Goal: Task Accomplishment & Management: Manage account settings

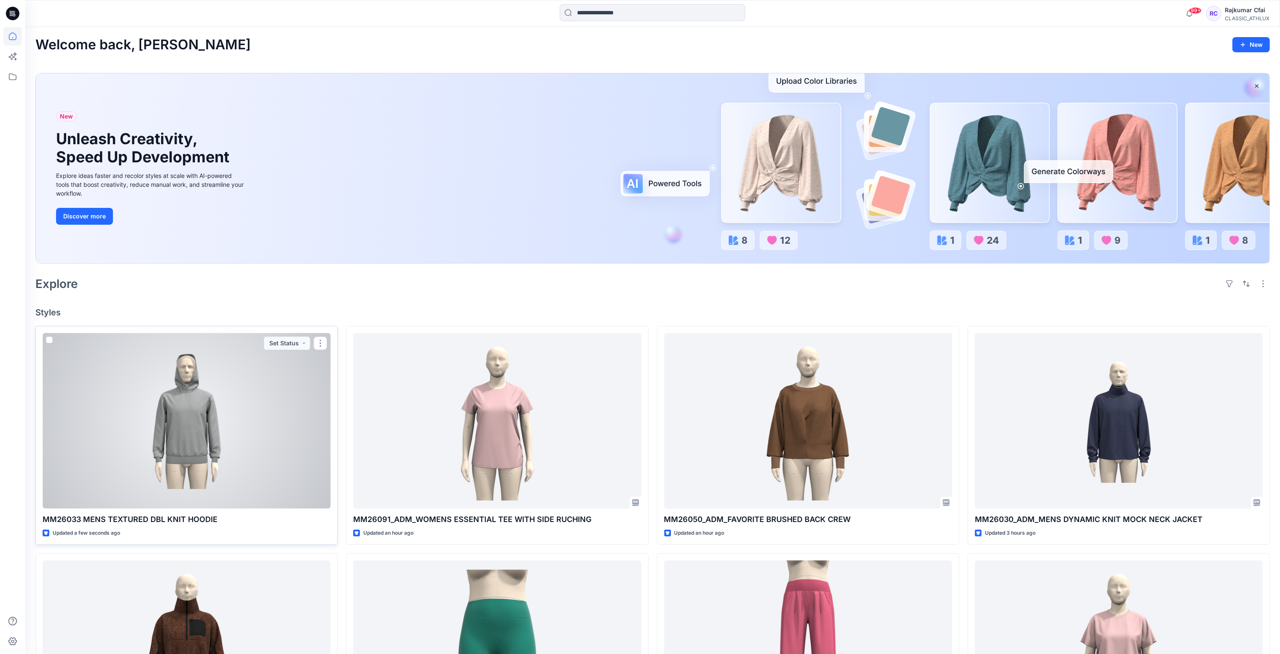
click at [216, 433] on div at bounding box center [187, 421] width 288 height 176
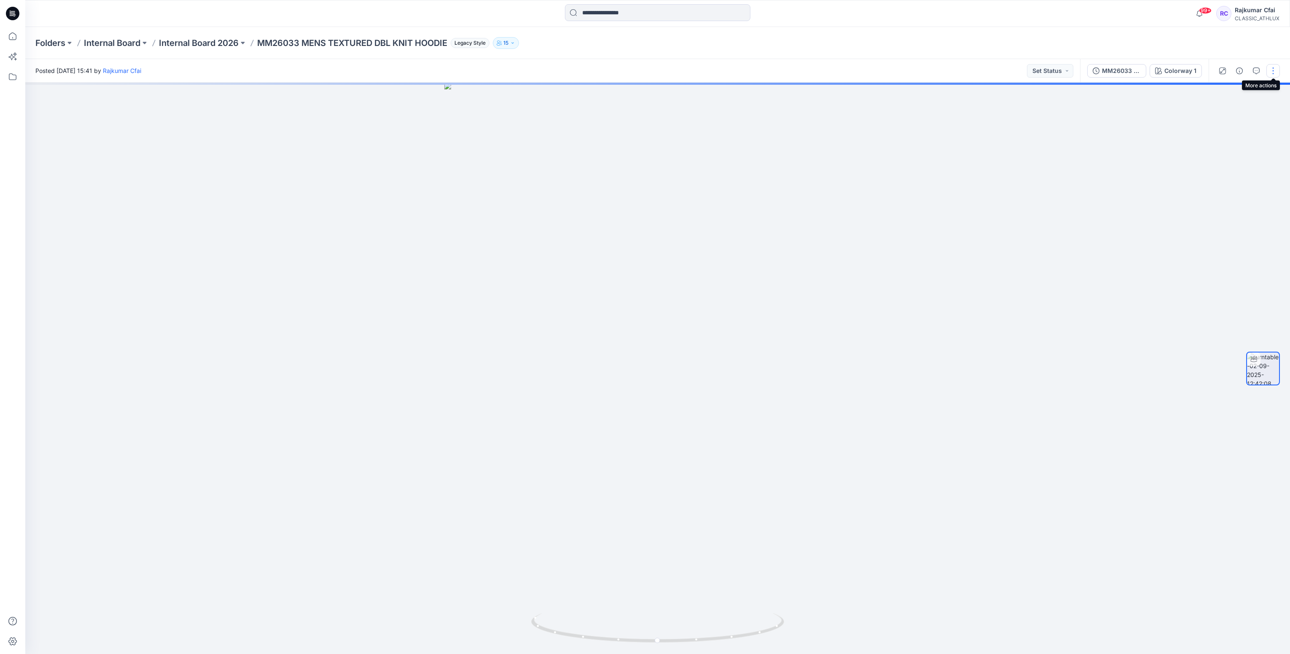
click at [1271, 73] on button "button" at bounding box center [1272, 70] width 13 height 13
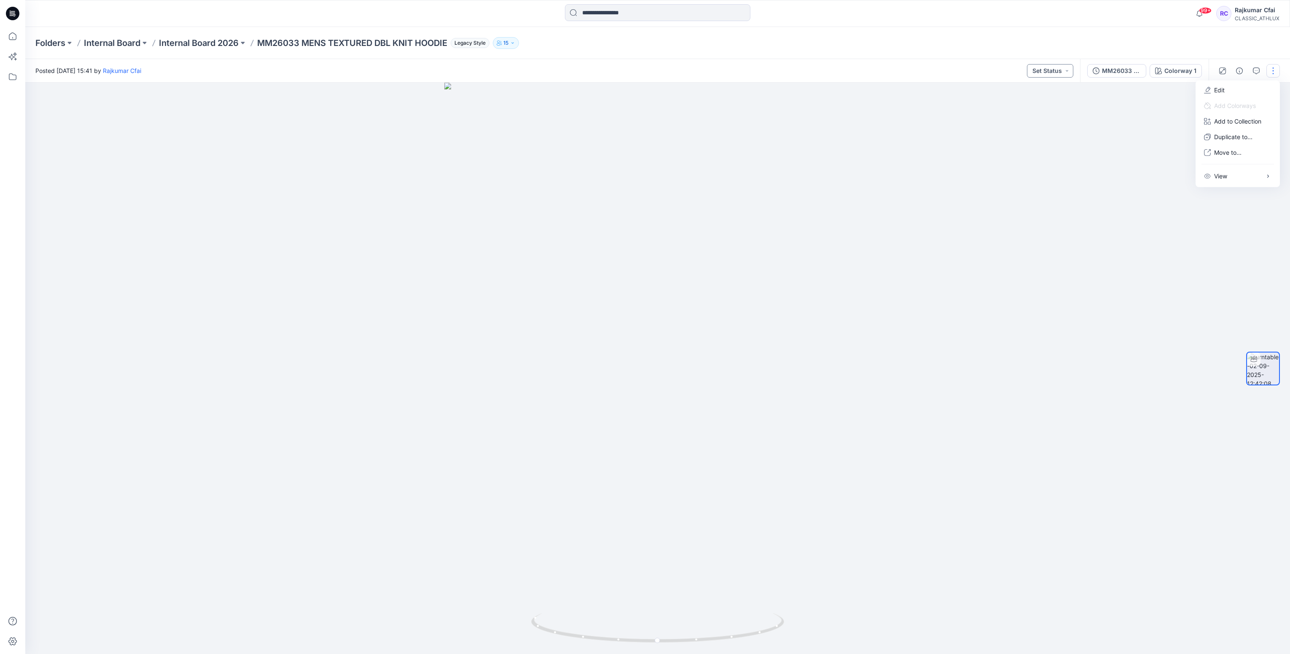
click at [1064, 67] on button "Set Status" at bounding box center [1050, 70] width 46 height 13
click at [1030, 166] on p "Designer Need To Review" at bounding box center [1038, 165] width 47 height 11
click at [1273, 72] on button "button" at bounding box center [1272, 70] width 13 height 13
click at [1222, 87] on p "Edit" at bounding box center [1219, 90] width 11 height 9
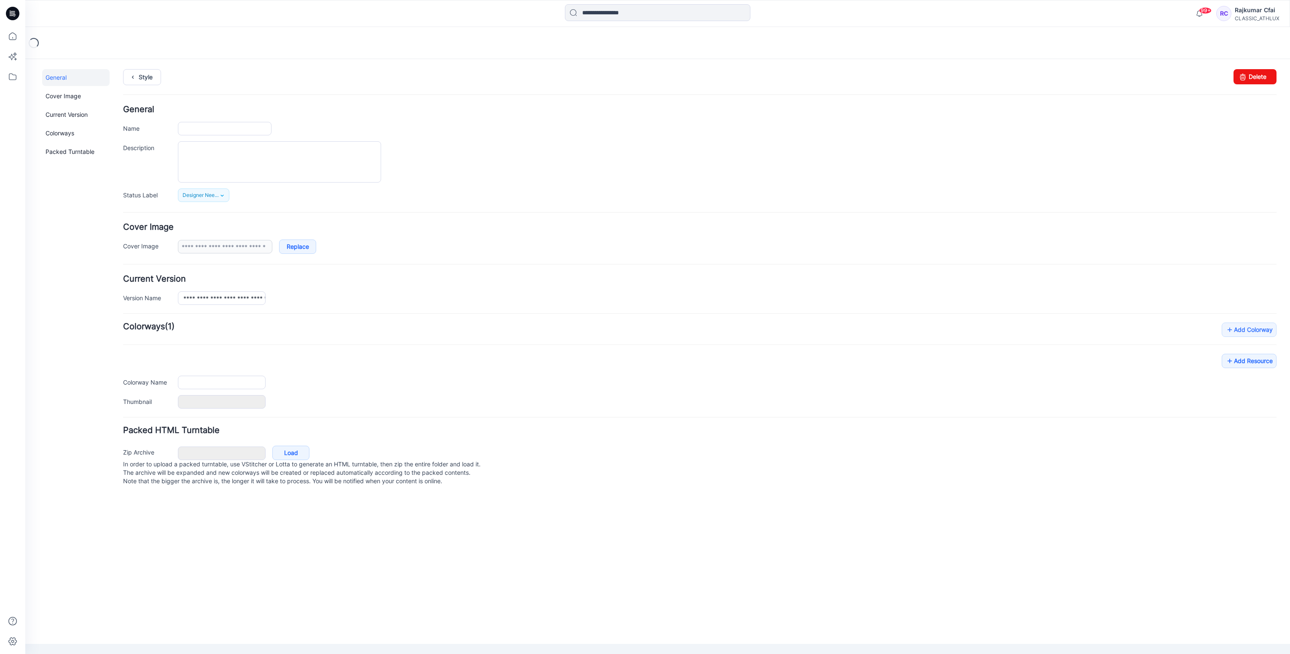
type input "**********"
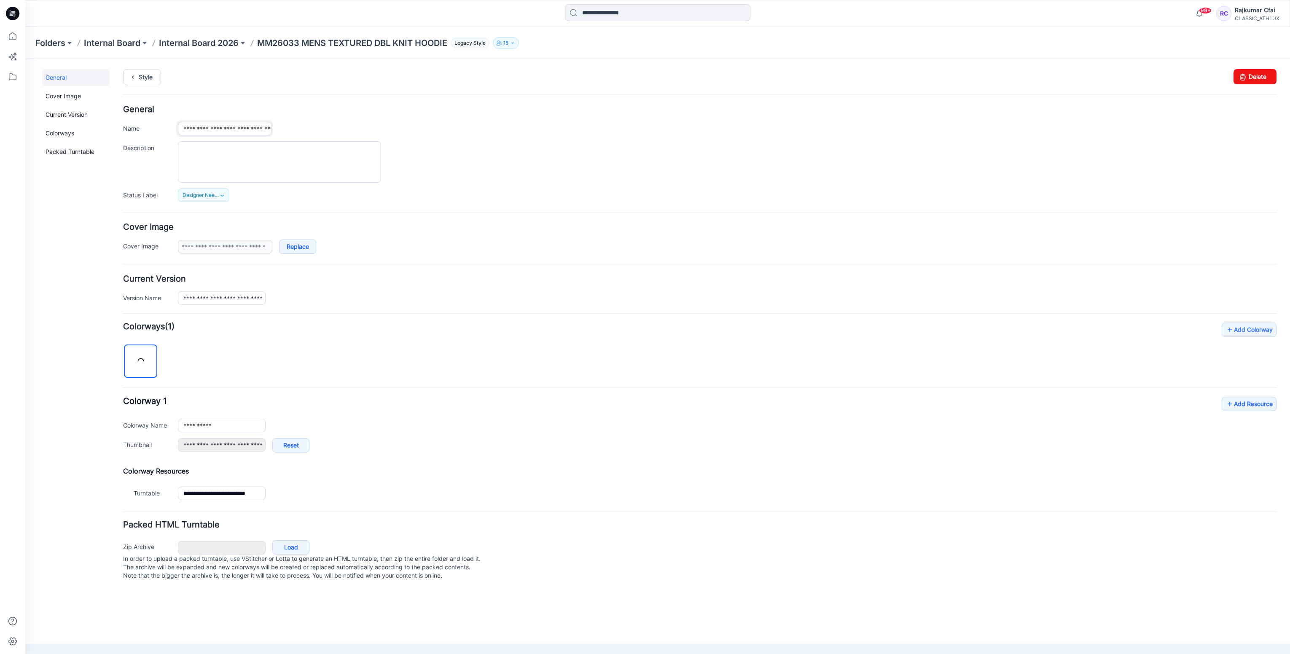
drag, startPoint x: 213, startPoint y: 130, endPoint x: 237, endPoint y: 126, distance: 24.4
click at [212, 129] on input "**********" at bounding box center [225, 128] width 94 height 13
type input "**********"
click at [453, 139] on div "**********" at bounding box center [699, 153] width 1153 height 97
click at [147, 81] on link "Style" at bounding box center [142, 77] width 38 height 16
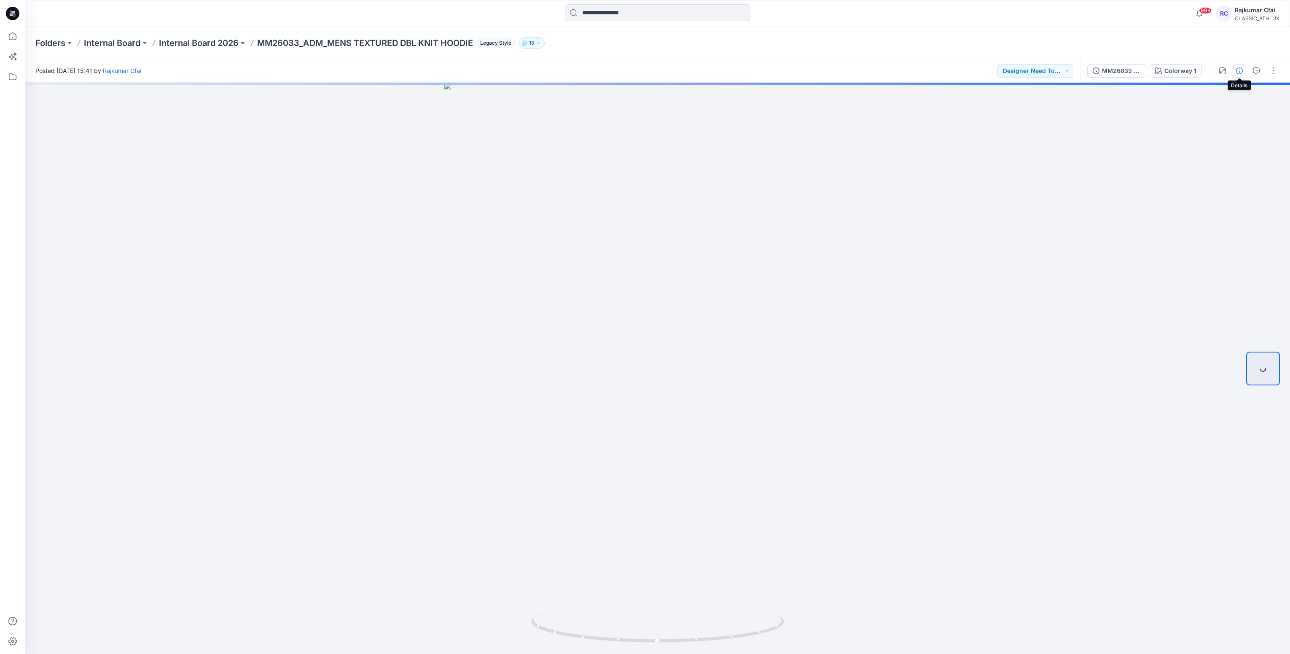
click at [1238, 70] on icon "button" at bounding box center [1239, 70] width 7 height 7
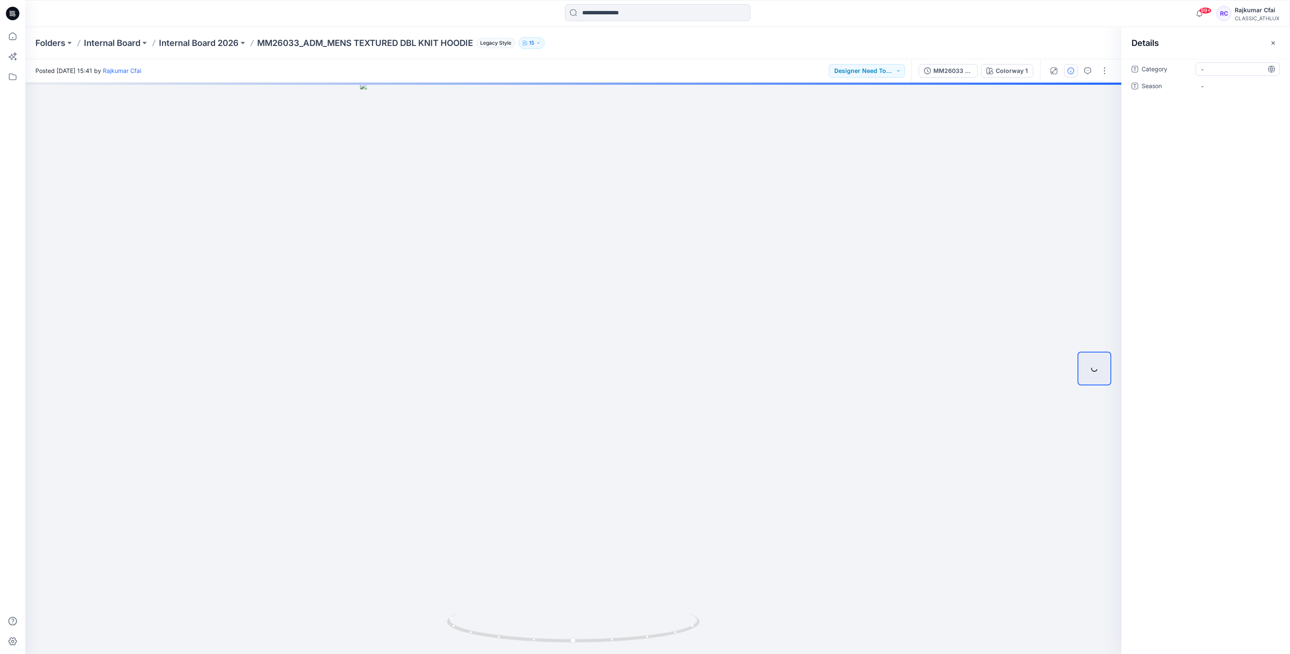
click at [1214, 71] on span "-" at bounding box center [1237, 69] width 73 height 9
type textarea "**********"
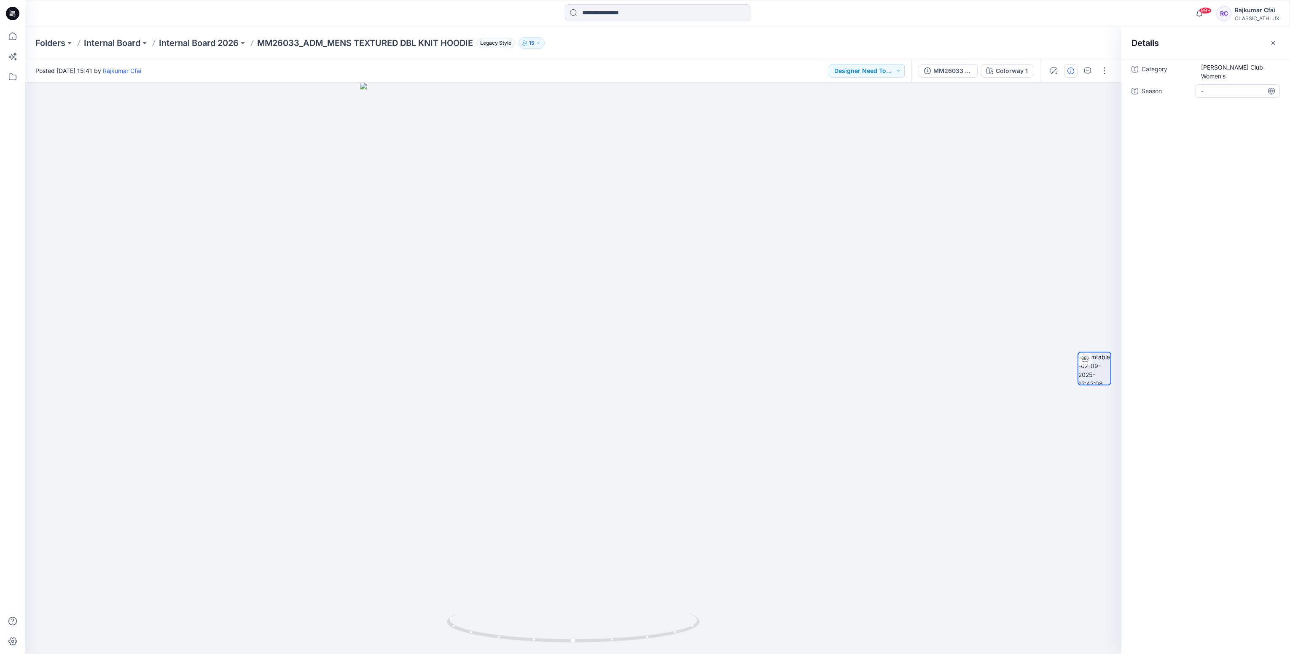
click at [1222, 87] on span "-" at bounding box center [1237, 91] width 73 height 9
type textarea "*******"
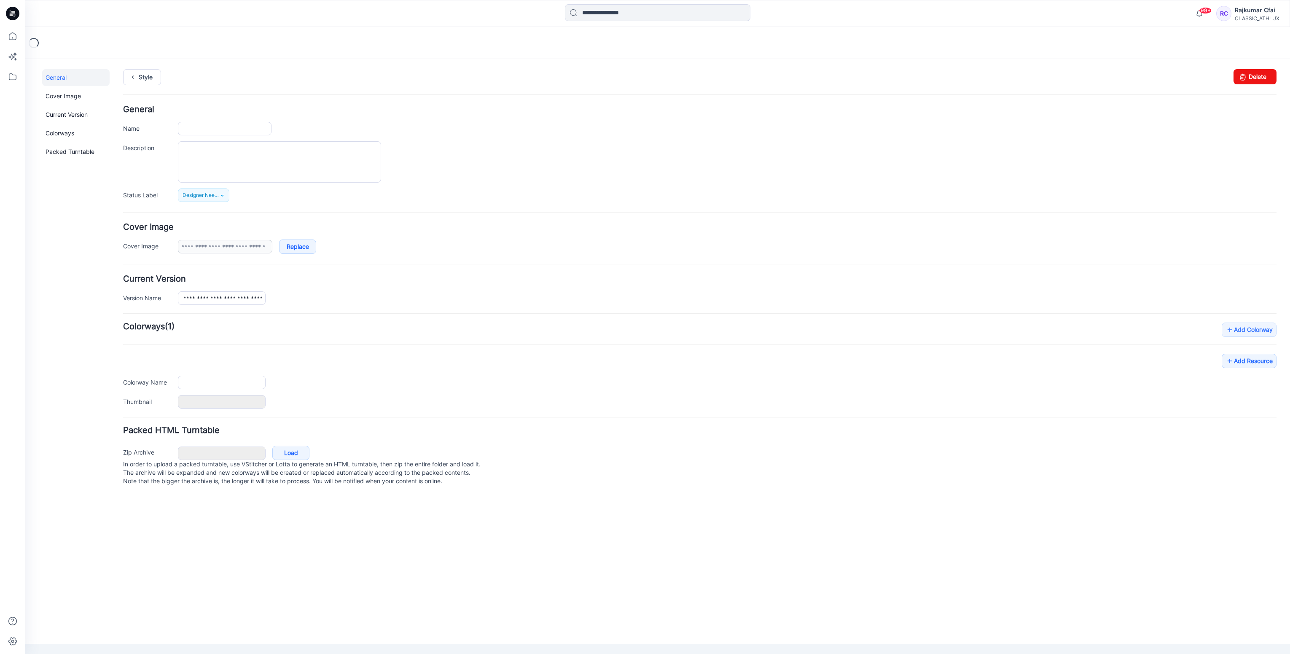
type input "**********"
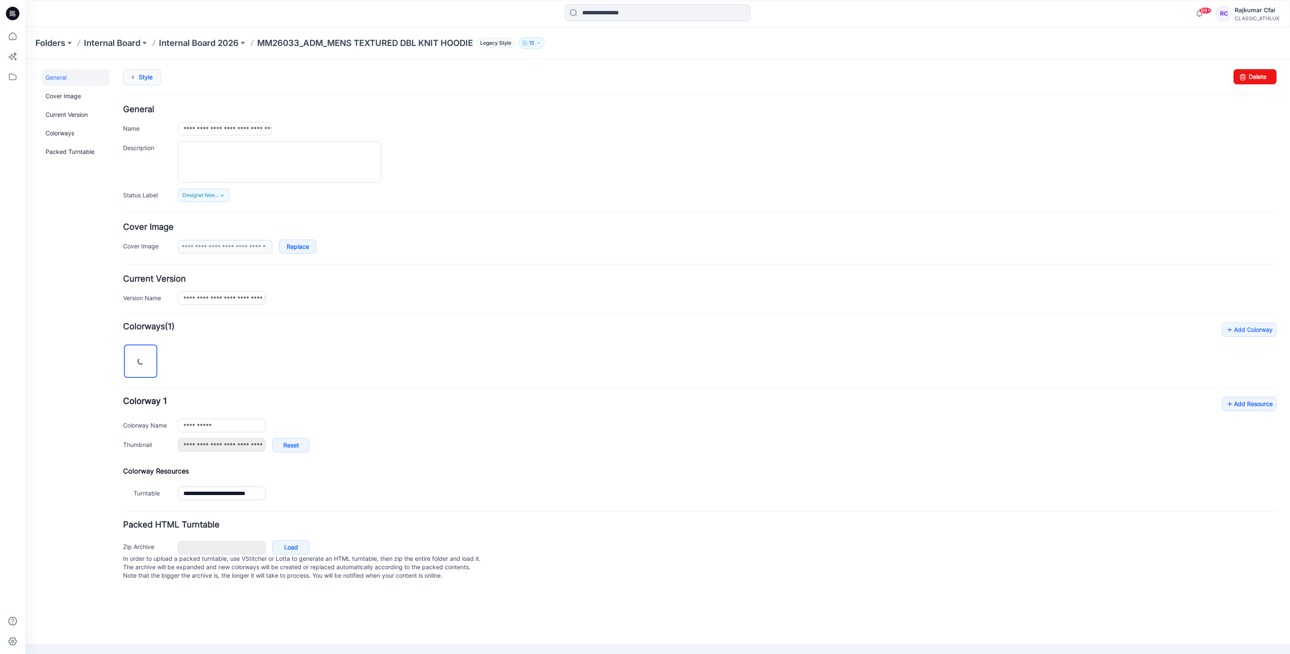
click at [151, 82] on link "Style" at bounding box center [142, 77] width 38 height 16
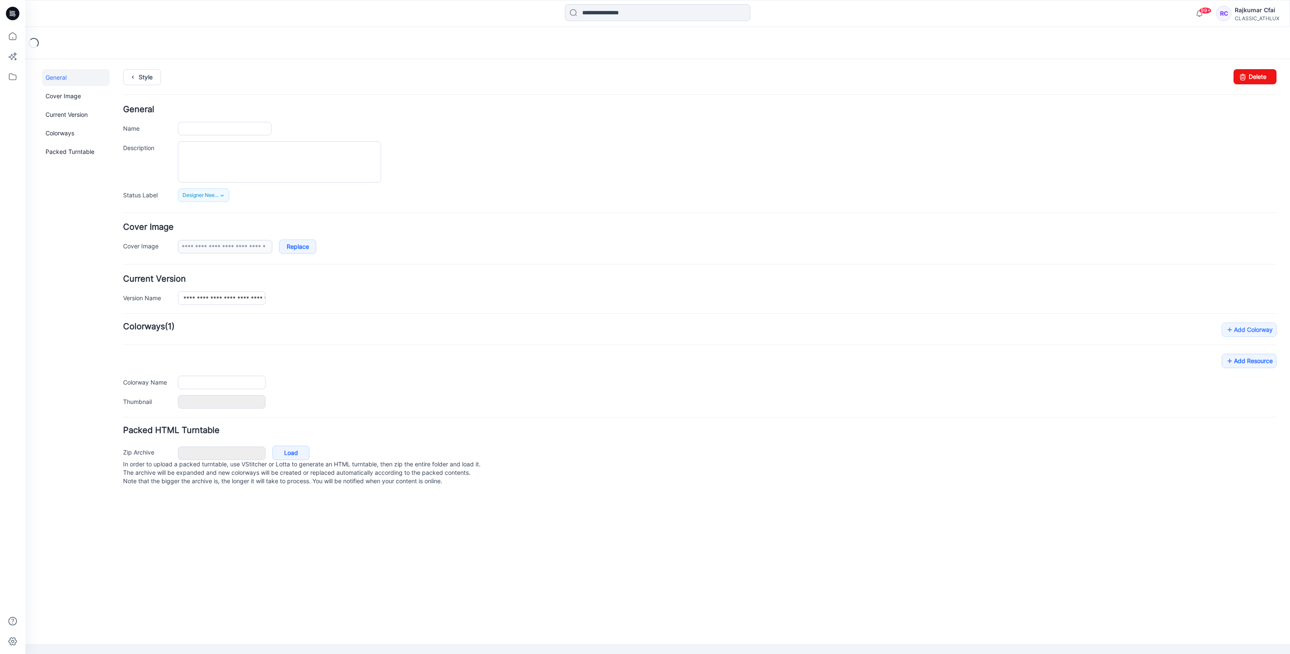
type input "**********"
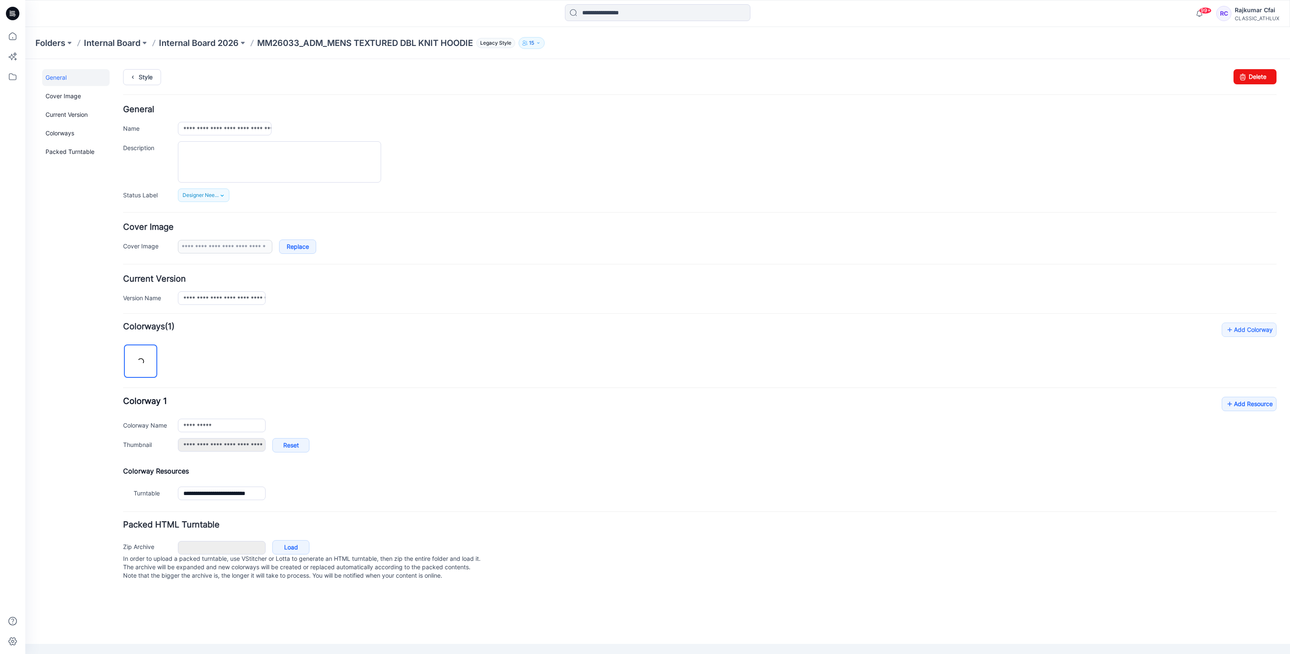
click at [18, 10] on icon at bounding box center [12, 13] width 13 height 13
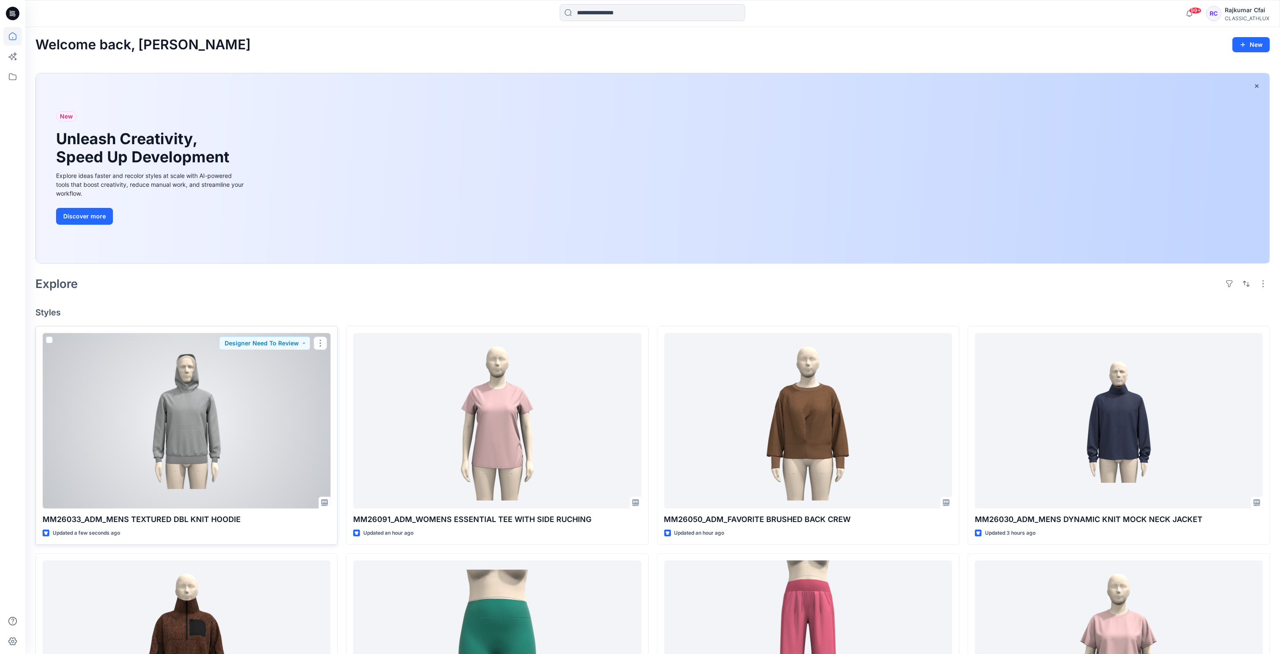
click at [247, 397] on div at bounding box center [187, 421] width 288 height 176
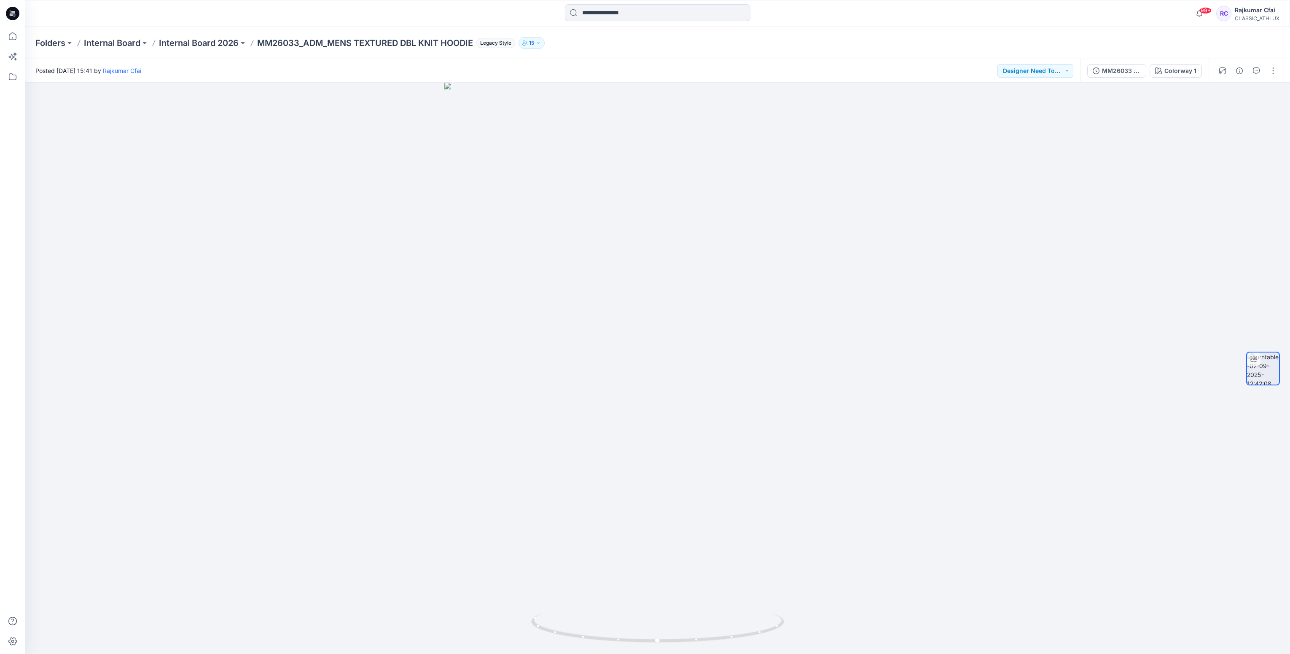
click at [14, 11] on icon at bounding box center [12, 13] width 13 height 13
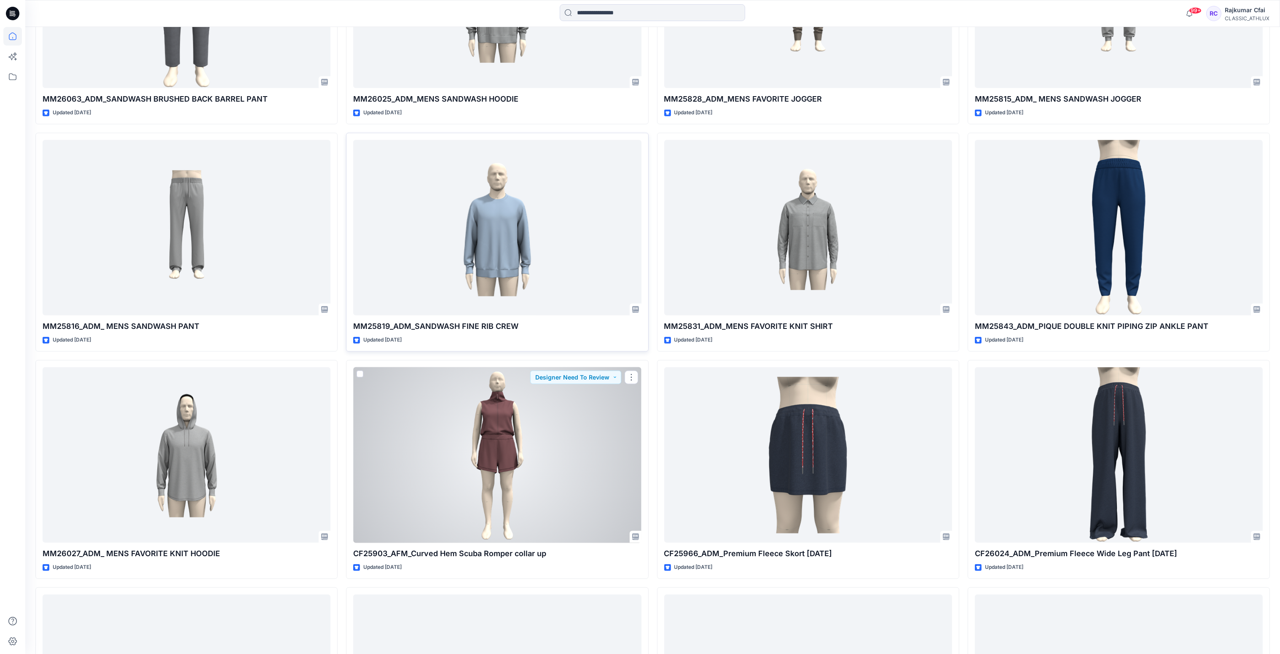
scroll to position [1447, 0]
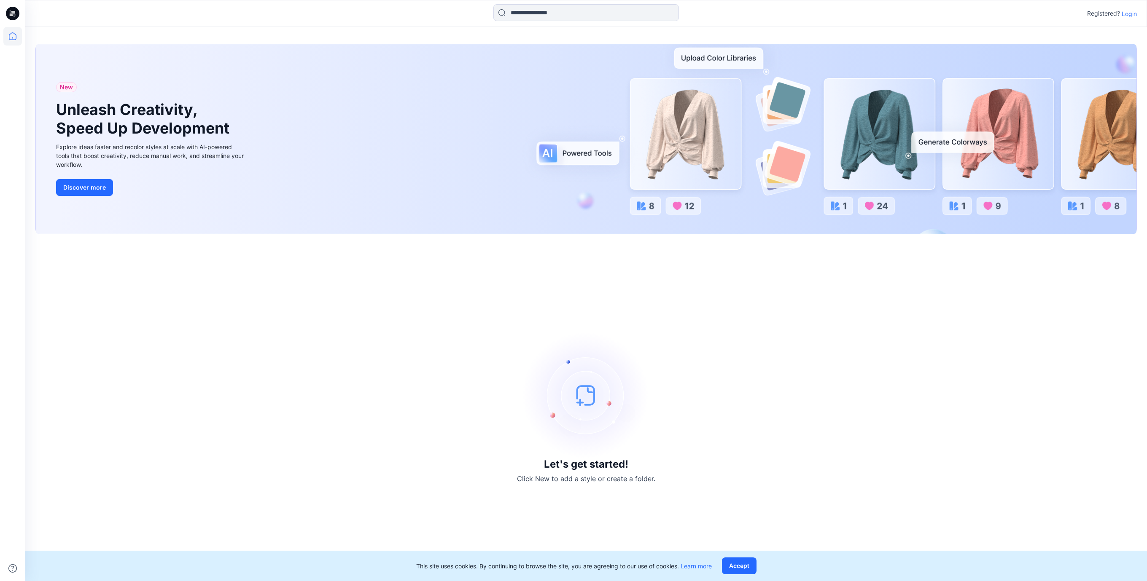
click at [1131, 16] on p "Login" at bounding box center [1128, 13] width 15 height 9
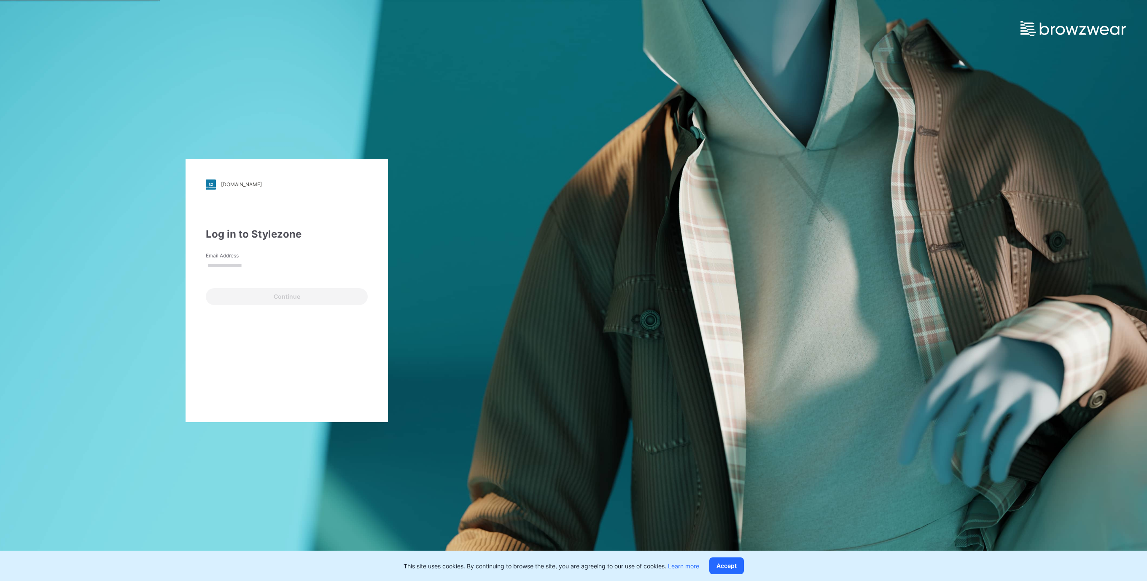
click at [277, 260] on input "Email Address" at bounding box center [287, 266] width 162 height 13
type input "**********"
click at [263, 294] on button "Continue" at bounding box center [287, 296] width 162 height 17
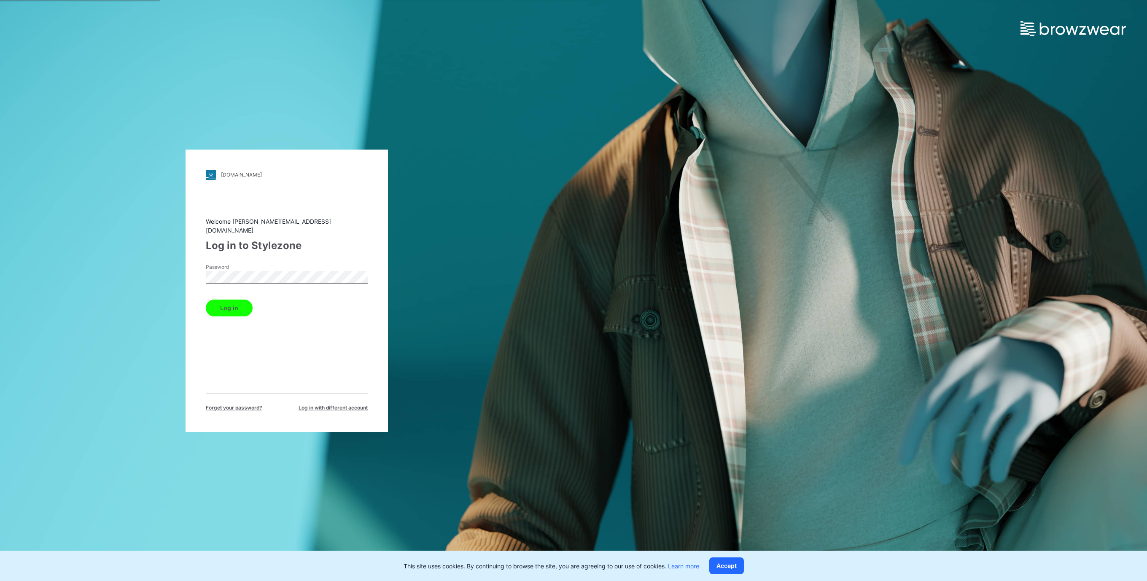
click at [105, 267] on div "walmart.stylezone.com Loading... Welcome rajesh.kumar@cfaiteam.com Log in to St…" at bounding box center [286, 290] width 573 height 581
click at [235, 309] on button "Log in" at bounding box center [229, 308] width 47 height 17
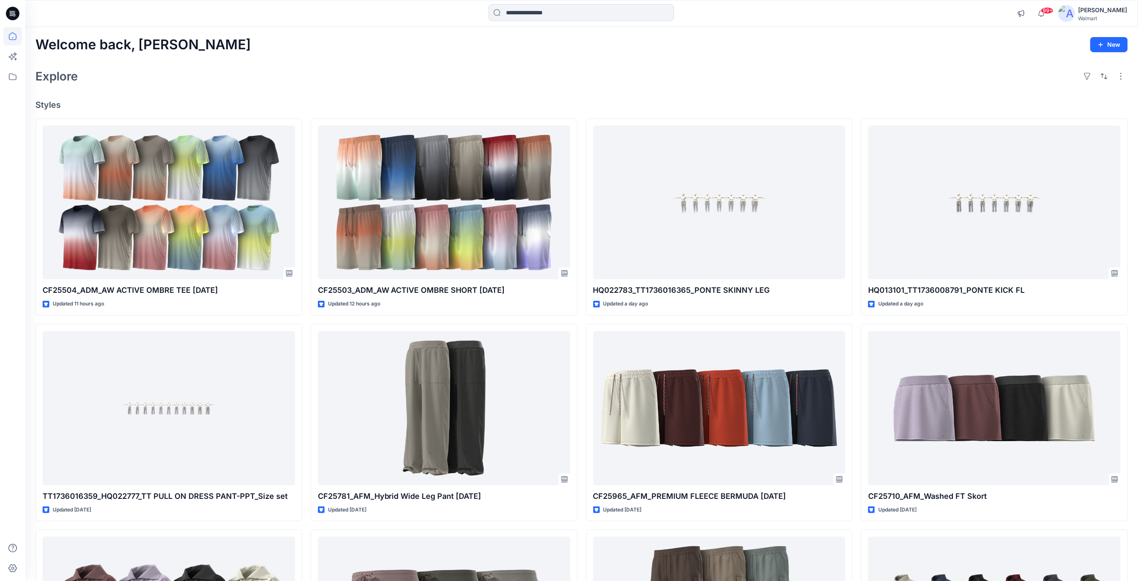
click at [452, 84] on div "Explore" at bounding box center [581, 76] width 1092 height 20
click at [449, 68] on div "Explore" at bounding box center [581, 76] width 1092 height 20
click at [12, 74] on icon at bounding box center [13, 76] width 8 height 7
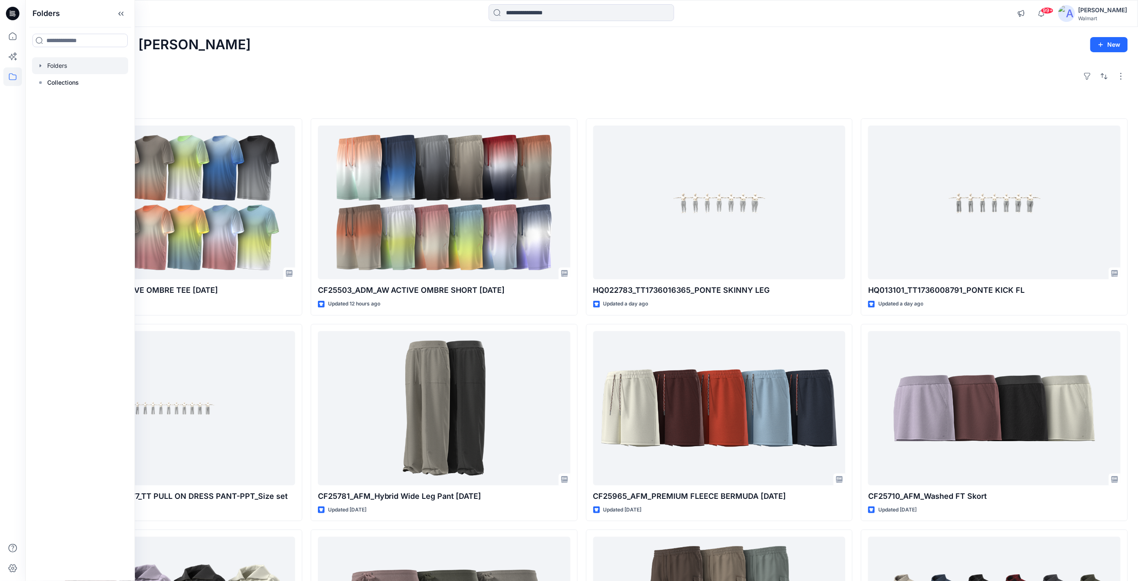
click at [62, 66] on div at bounding box center [80, 65] width 96 height 17
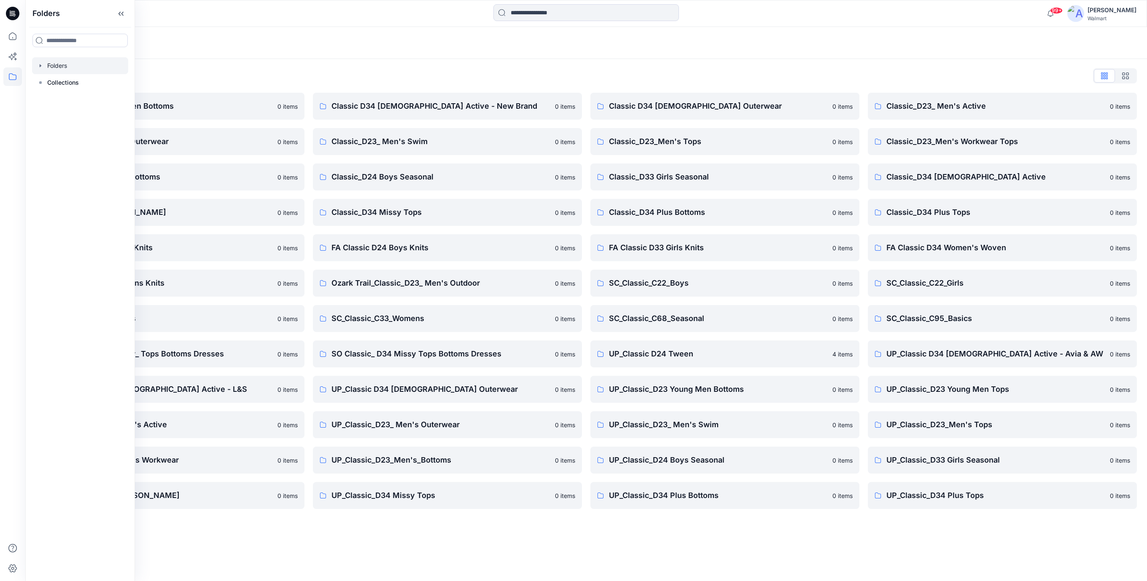
click at [452, 75] on div "Folders List" at bounding box center [585, 75] width 1101 height 13
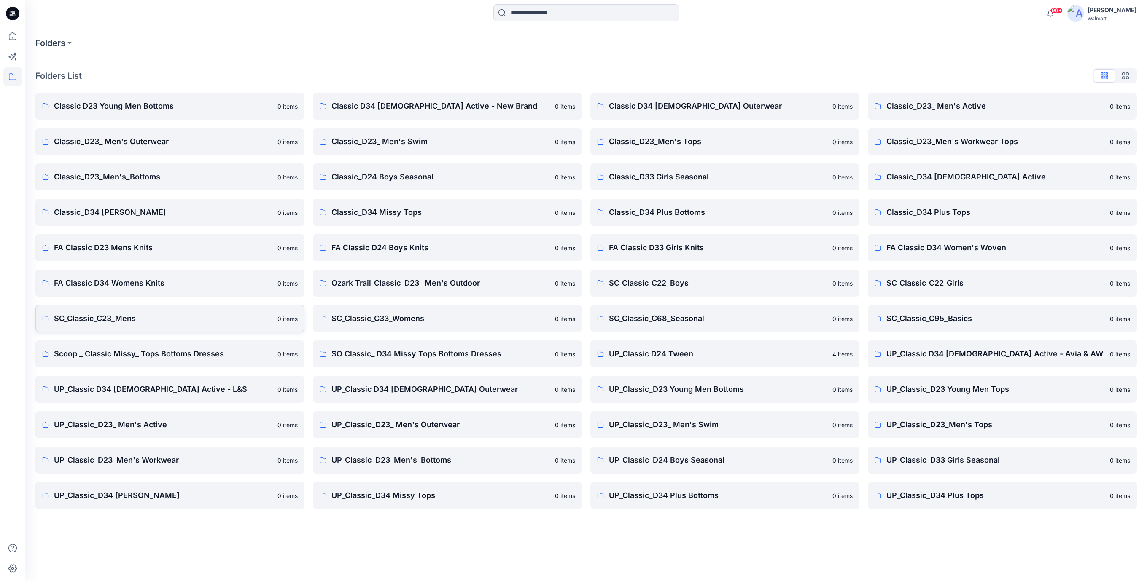
click at [98, 321] on p "SC_Classic_C23_Mens" at bounding box center [163, 319] width 218 height 12
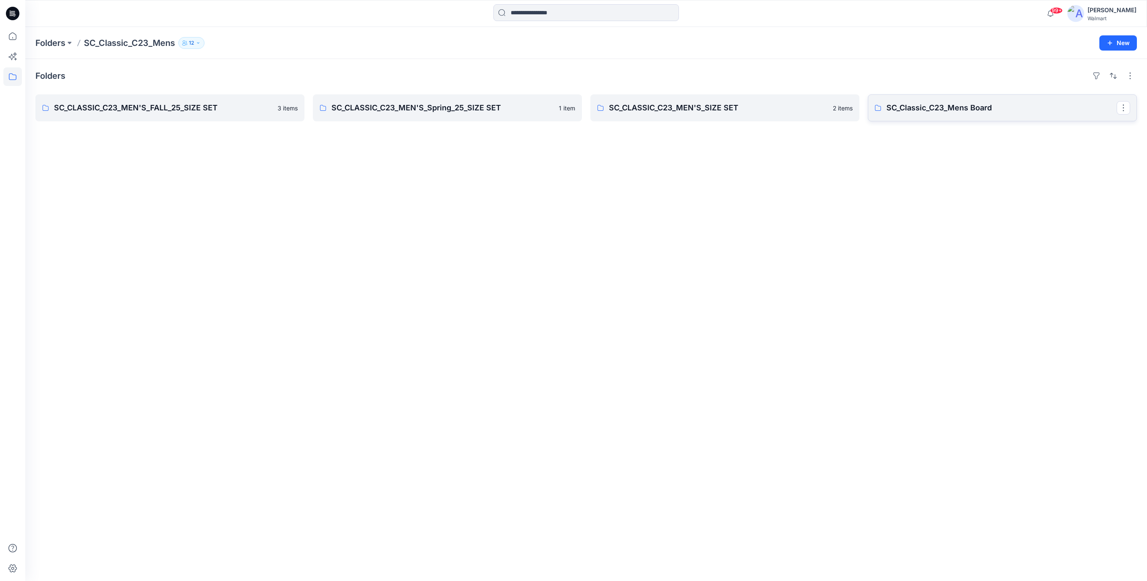
click at [952, 107] on p "SC_Classic_C23_Mens Board" at bounding box center [1001, 108] width 230 height 12
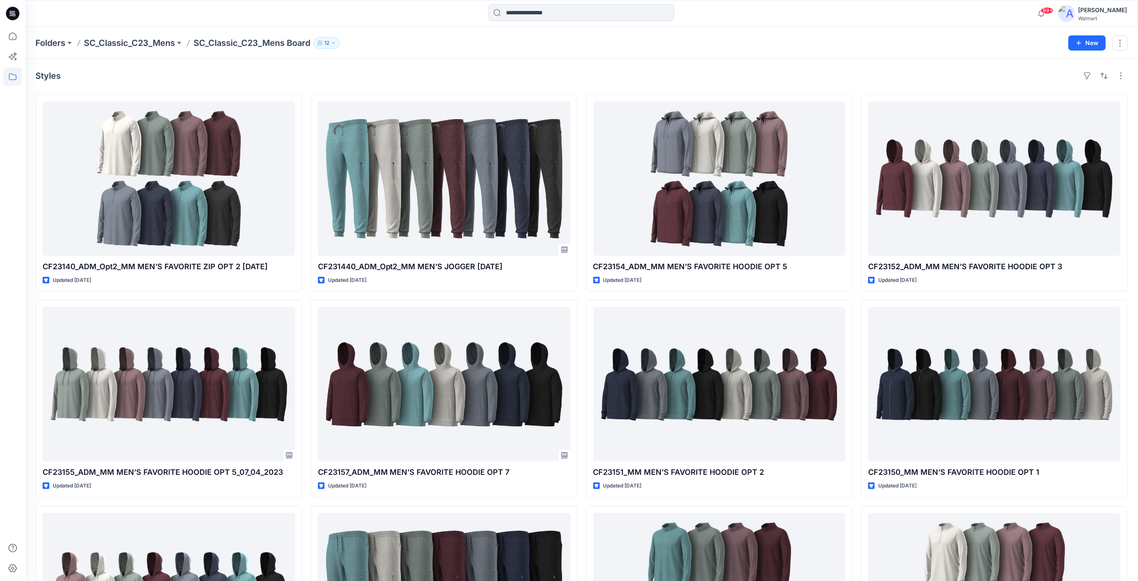
click at [11, 15] on icon at bounding box center [12, 13] width 13 height 13
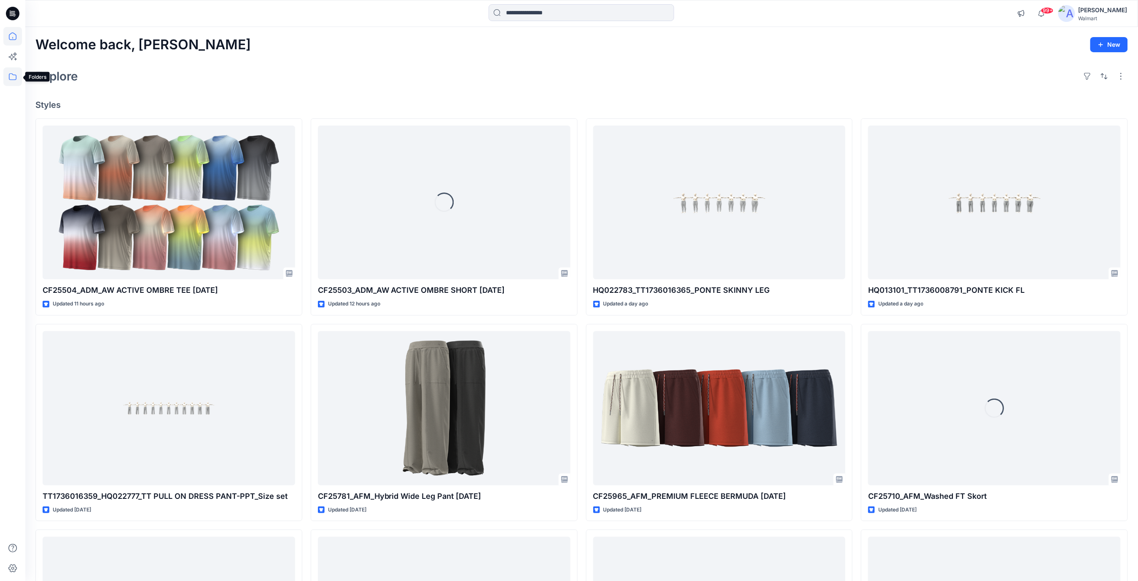
click at [13, 79] on icon at bounding box center [12, 76] width 19 height 19
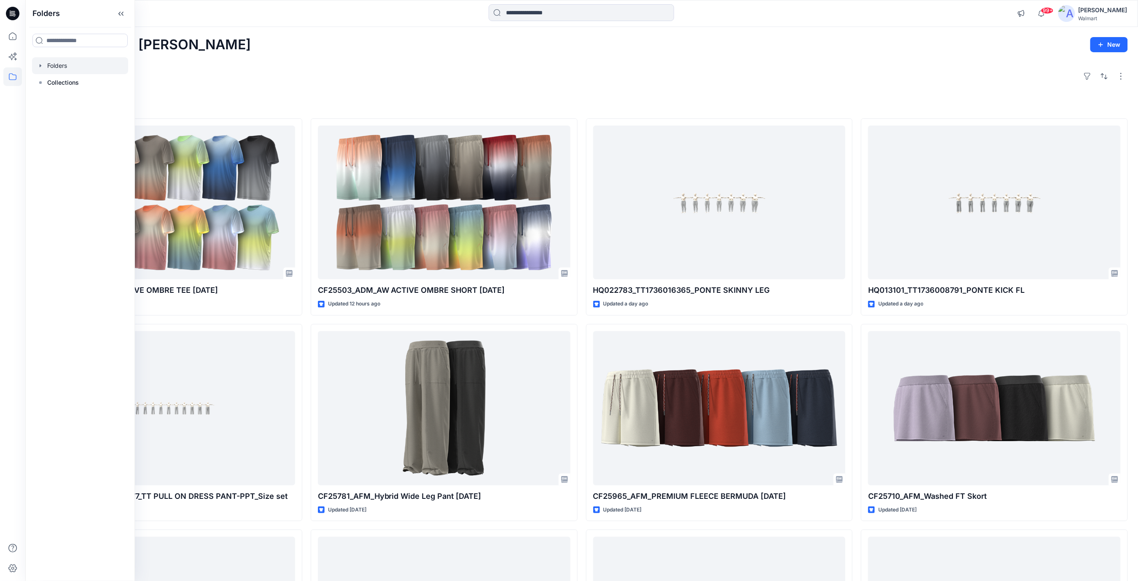
click at [56, 67] on div at bounding box center [80, 65] width 96 height 17
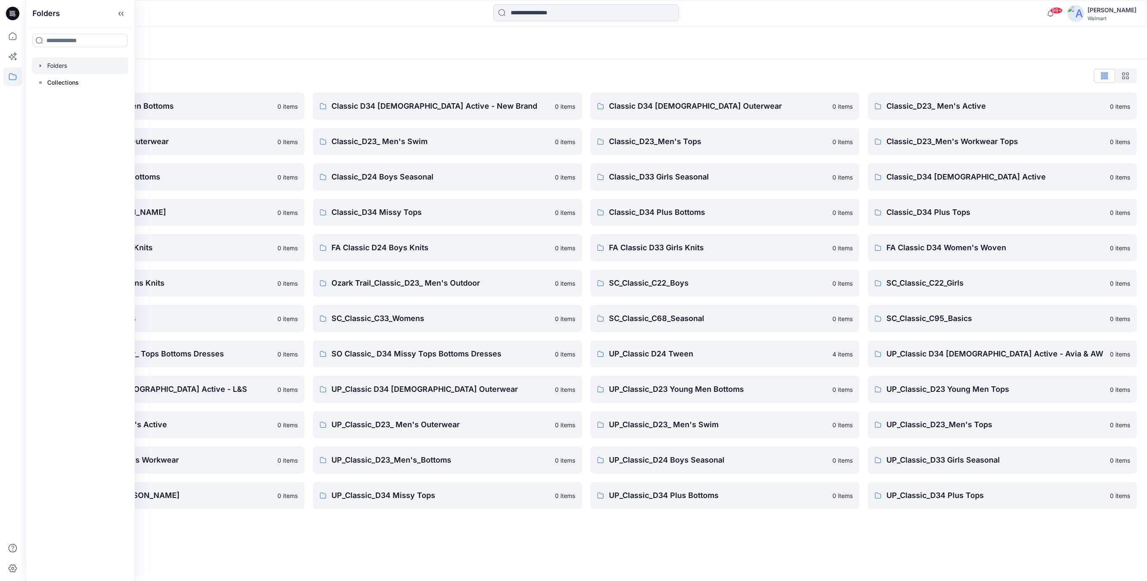
click at [274, 70] on div "Folders List" at bounding box center [585, 75] width 1101 height 13
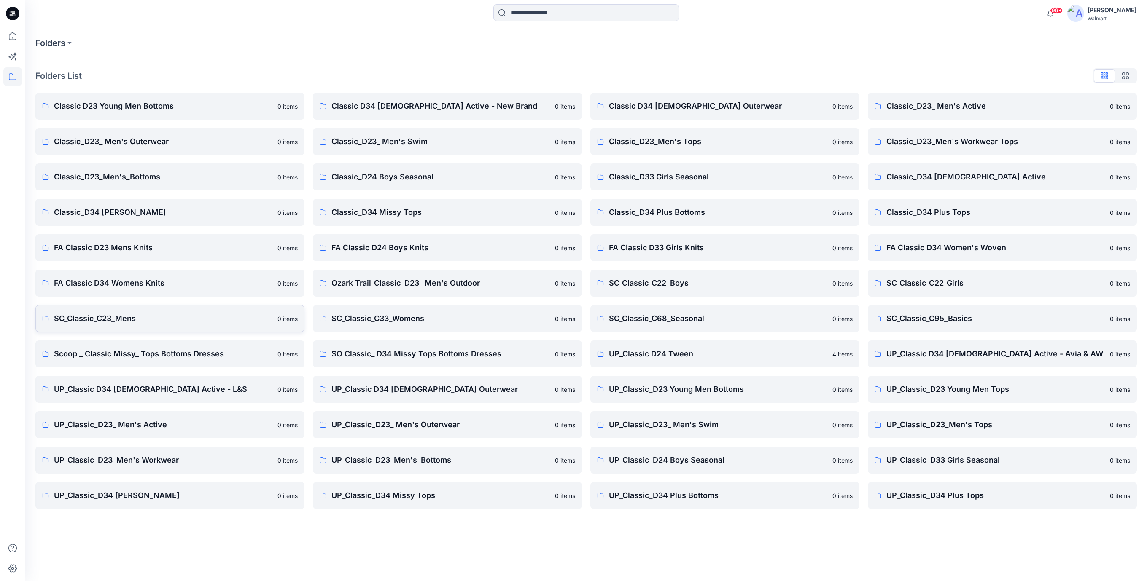
click at [133, 317] on p "SC_Classic_C23_Mens" at bounding box center [163, 319] width 218 height 12
click at [380, 318] on p "SC_Classic_C33_Womens" at bounding box center [440, 319] width 218 height 12
click at [416, 321] on p "SC_Classic_C33_Womens" at bounding box center [440, 319] width 218 height 12
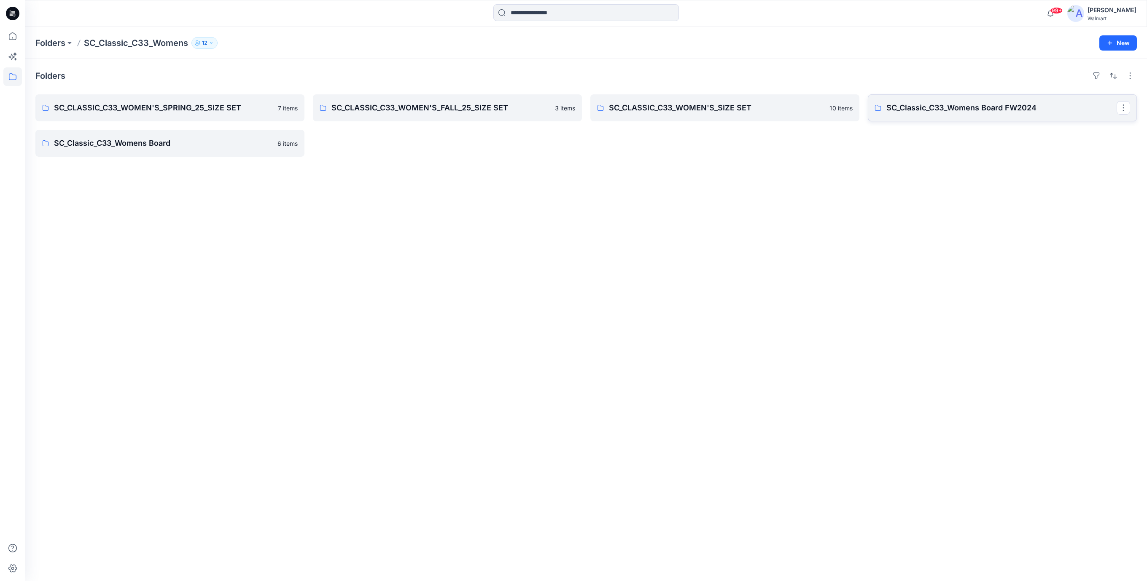
click at [1006, 108] on p "SC_Classic_C33_Womens Board FW2024" at bounding box center [1001, 108] width 230 height 12
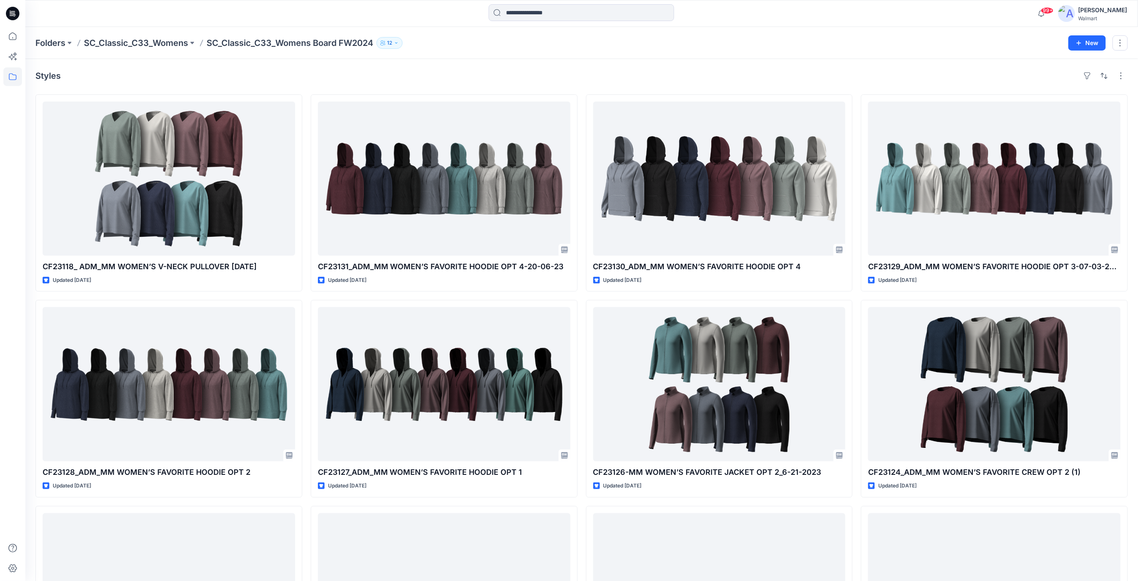
click at [13, 17] on icon at bounding box center [12, 13] width 13 height 13
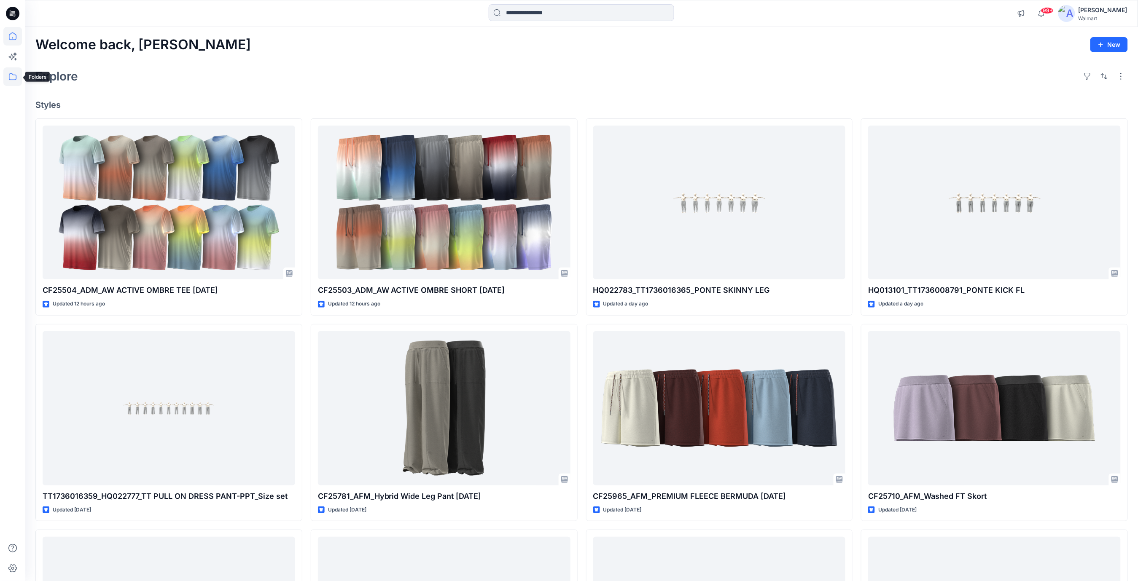
click at [14, 75] on icon at bounding box center [12, 76] width 19 height 19
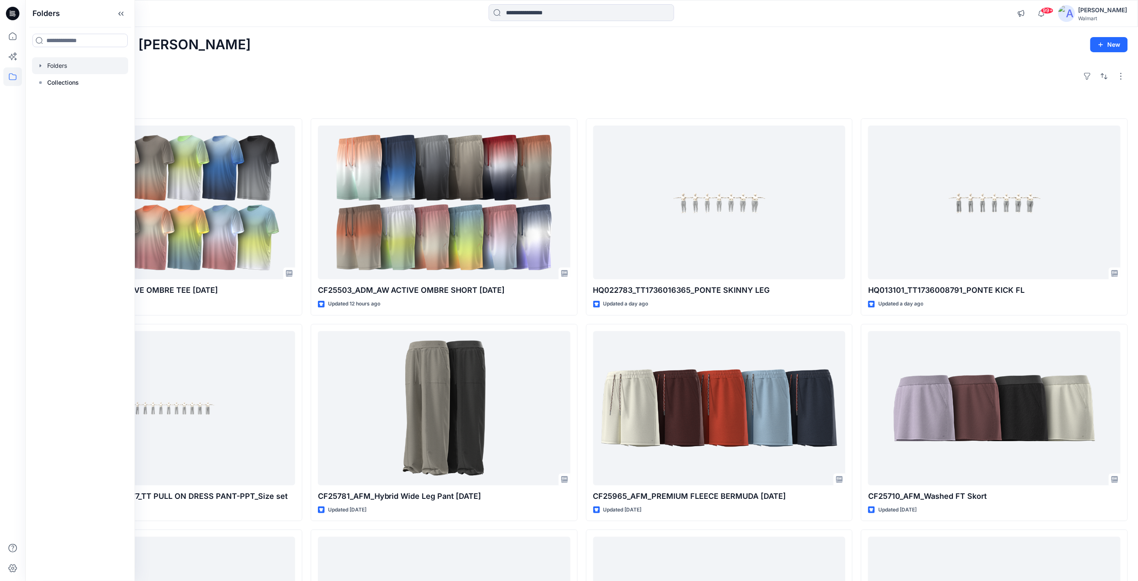
click at [62, 68] on div at bounding box center [80, 65] width 96 height 17
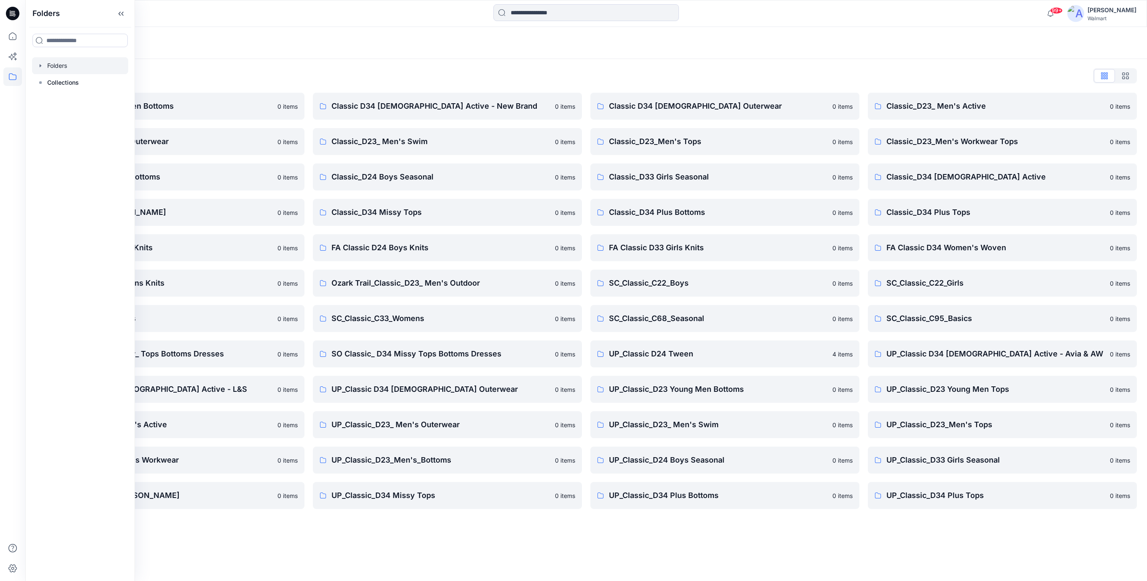
drag, startPoint x: 428, startPoint y: 72, endPoint x: 388, endPoint y: 172, distance: 108.2
click at [428, 74] on div "Folders List" at bounding box center [585, 75] width 1101 height 13
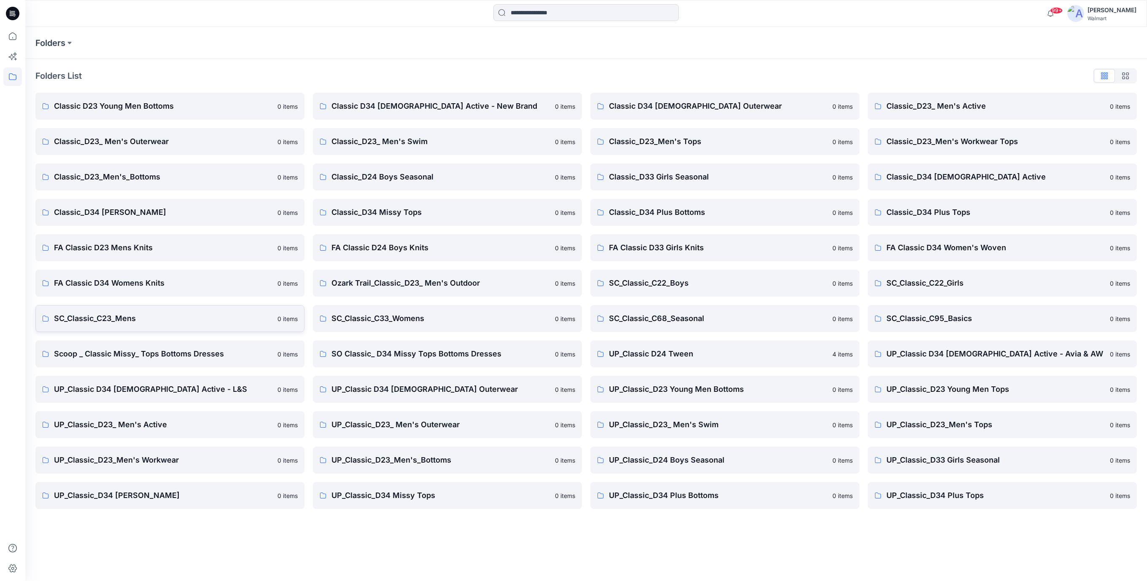
click at [107, 315] on p "SC_Classic_C23_Mens" at bounding box center [163, 319] width 218 height 12
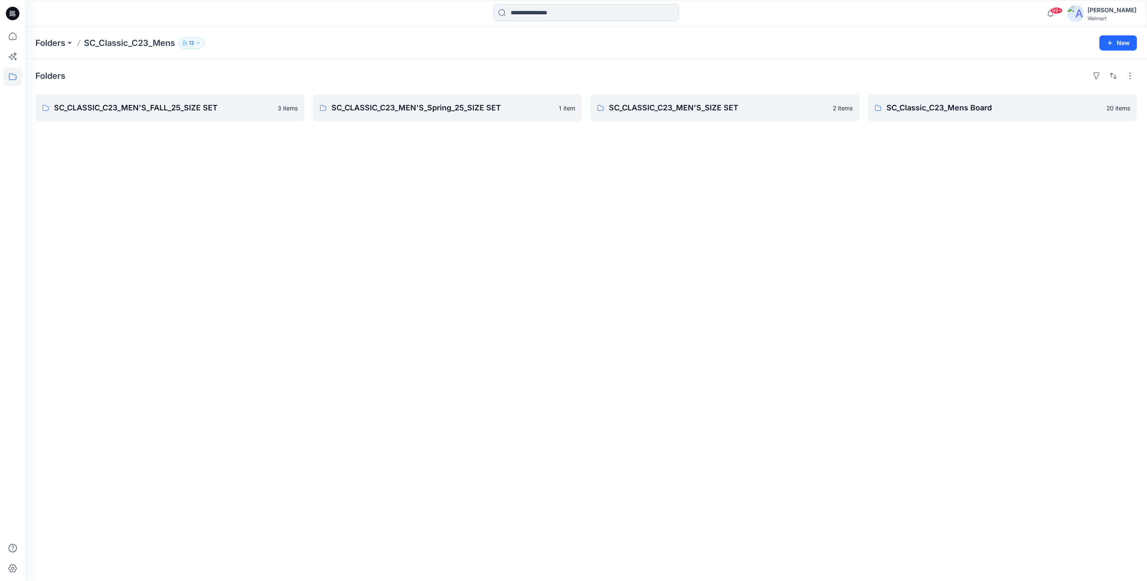
click at [430, 266] on div "Folders SC_CLASSIC_C23_MEN'S_FALL_25_SIZE SET 3 items SC_CLASSIC_C23_MEN'S_Spri…" at bounding box center [585, 320] width 1121 height 522
click at [930, 107] on p "SC_Classic_C23_Mens Board" at bounding box center [1001, 108] width 230 height 12
click at [949, 110] on p "SC_Classic_C23_Mens Board" at bounding box center [1001, 108] width 230 height 12
drag, startPoint x: 1122, startPoint y: 110, endPoint x: 1117, endPoint y: 110, distance: 5.1
click at [1122, 110] on button "button" at bounding box center [1122, 107] width 13 height 13
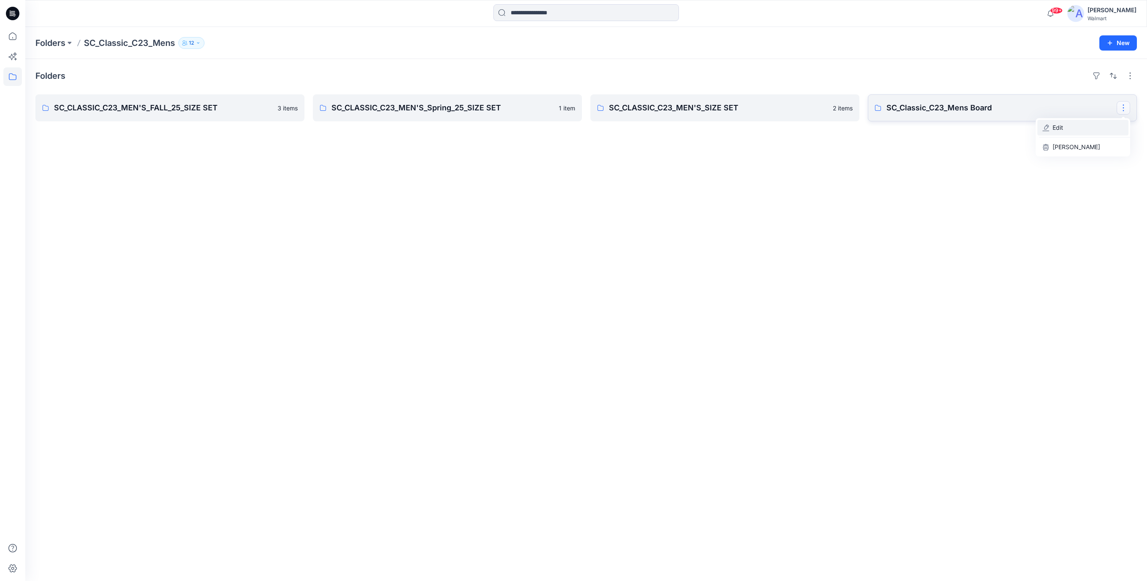
click at [1055, 128] on p "Edit" at bounding box center [1057, 127] width 11 height 9
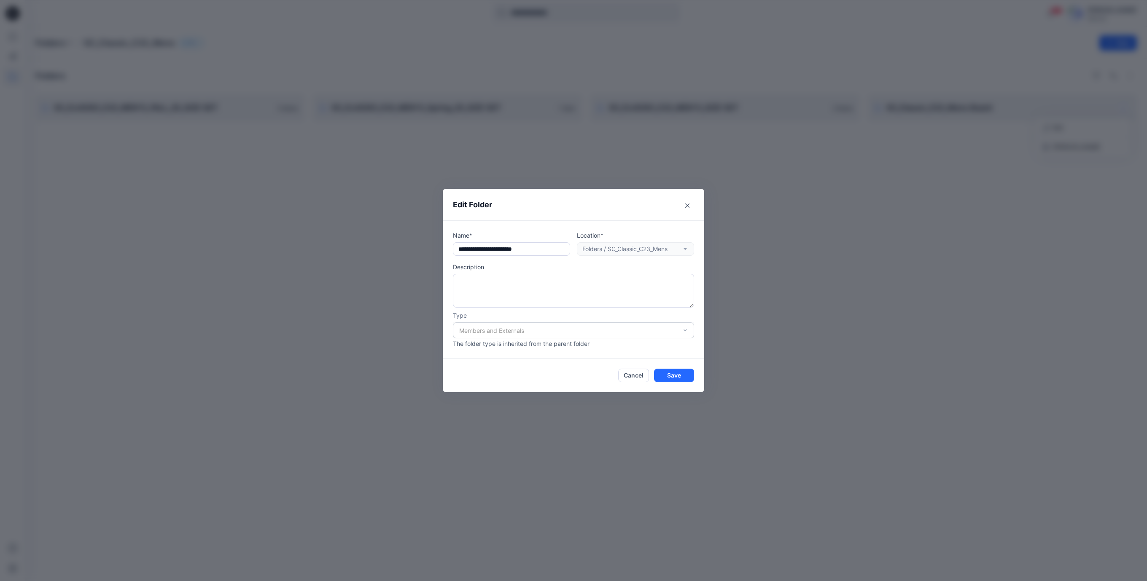
drag, startPoint x: 546, startPoint y: 249, endPoint x: 352, endPoint y: 249, distance: 193.9
click at [352, 249] on div "**********" at bounding box center [573, 290] width 1147 height 581
click at [687, 206] on icon "Close" at bounding box center [687, 206] width 4 height 4
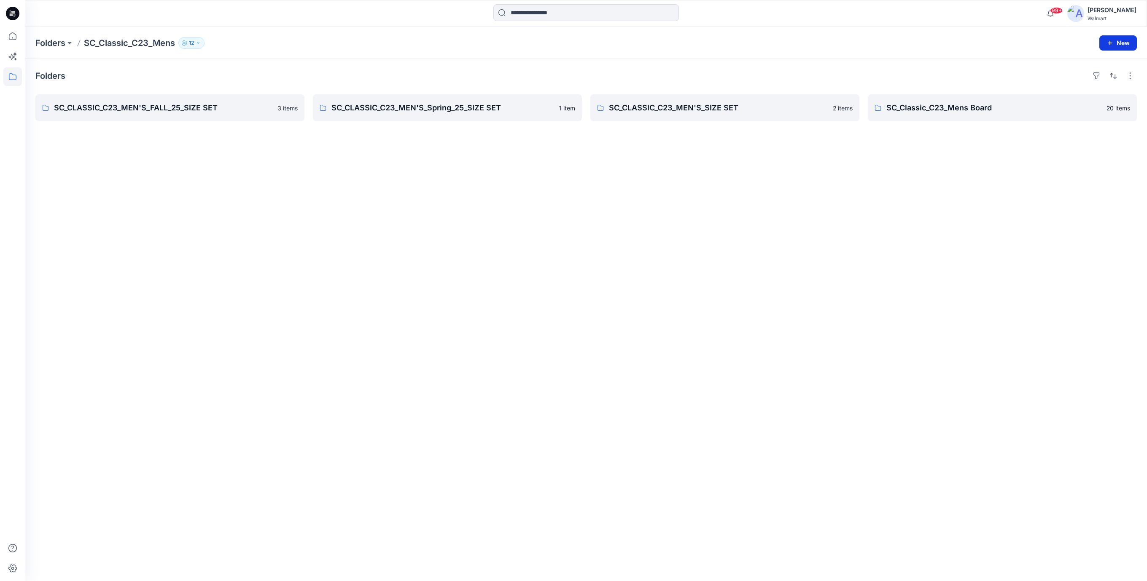
click at [1124, 41] on button "New" at bounding box center [1118, 42] width 38 height 15
click at [1070, 78] on icon "button" at bounding box center [1071, 80] width 7 height 7
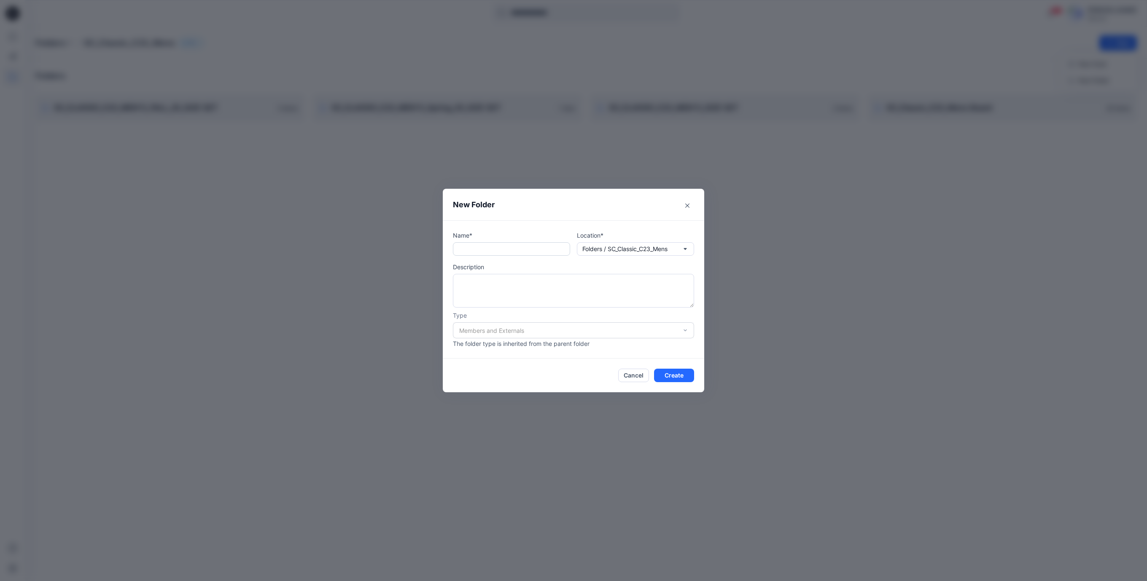
click at [508, 245] on input "text" at bounding box center [511, 248] width 117 height 13
paste input "**********"
click at [492, 252] on input "**********" at bounding box center [511, 248] width 117 height 13
type input "**********"
click at [669, 376] on button "Create" at bounding box center [674, 375] width 40 height 13
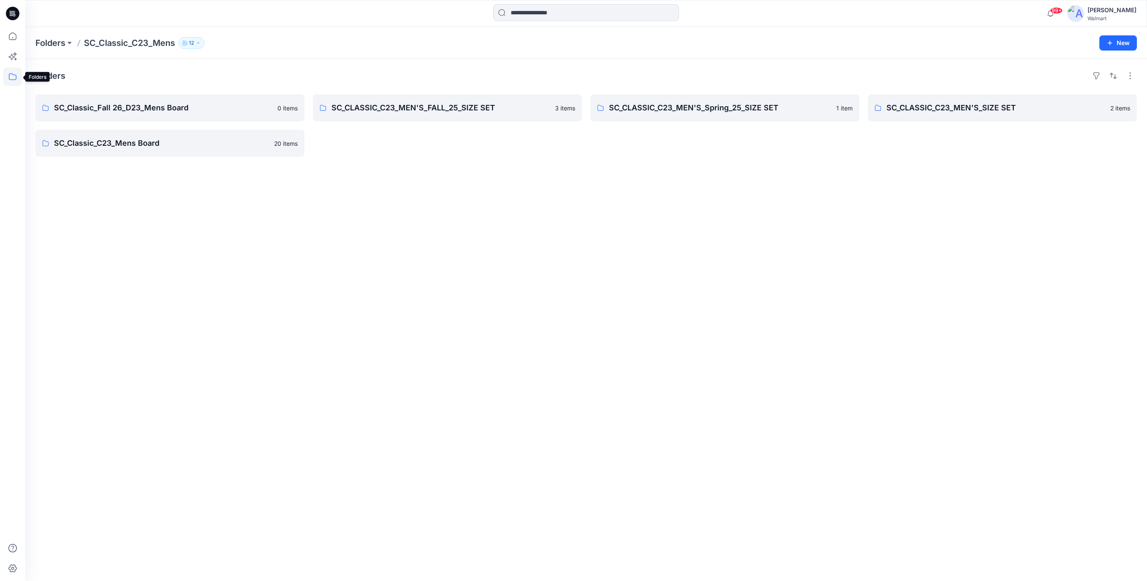
click at [12, 78] on icon at bounding box center [12, 76] width 19 height 19
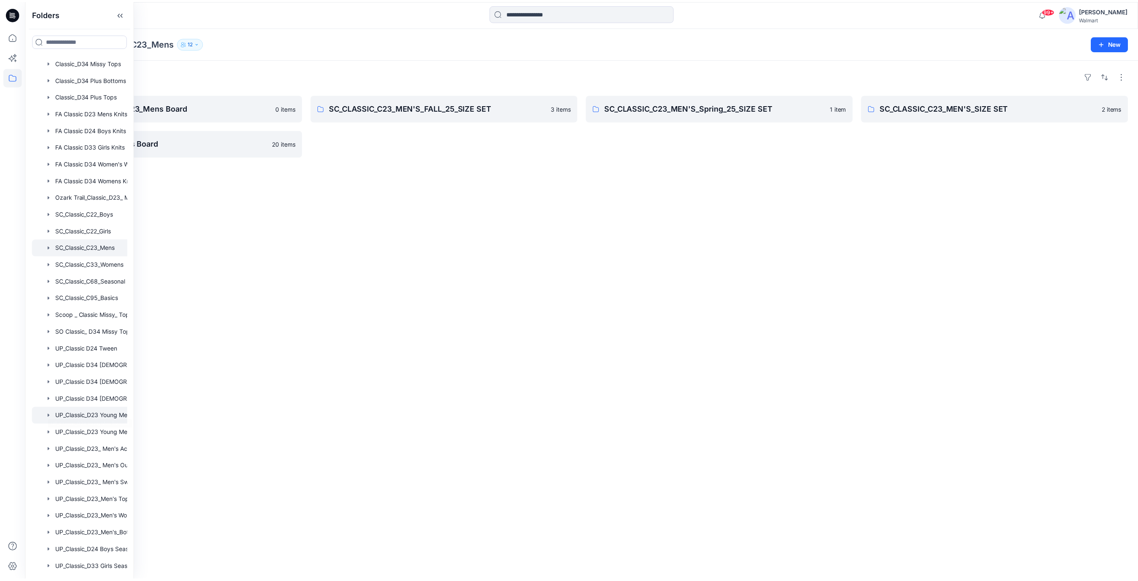
scroll to position [207, 0]
click at [209, 279] on div "Folders SC_Classic_Fall 26_D23_Mens Board 0 items SC_Classic_C23_Mens Board 20 …" at bounding box center [585, 320] width 1121 height 522
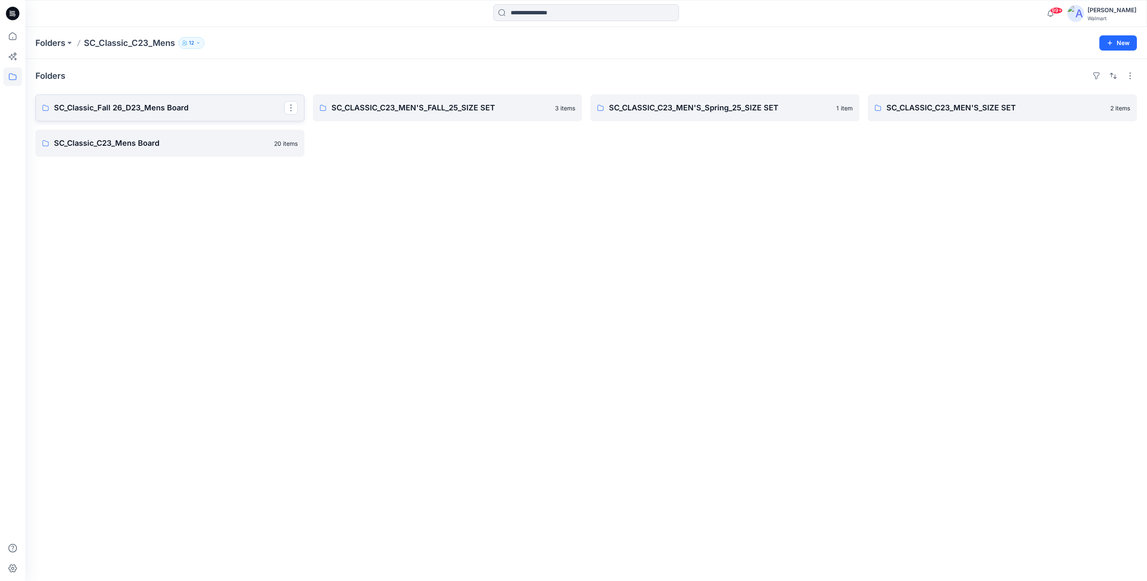
click at [169, 106] on p "SC_Classic_Fall 26_D23_Mens Board" at bounding box center [169, 108] width 230 height 12
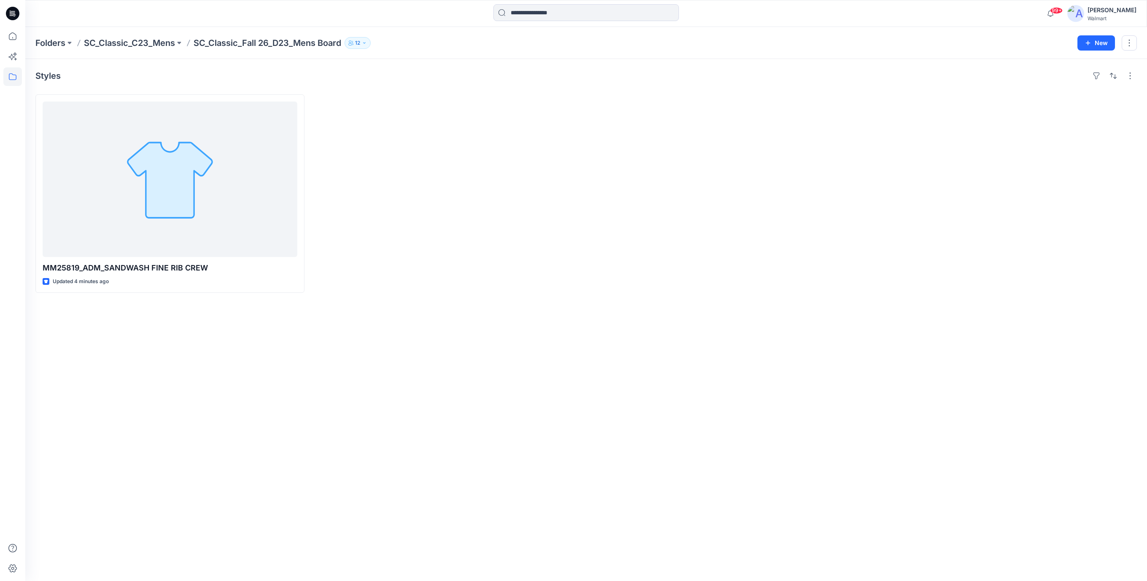
click at [583, 337] on div "Styles MM25819_ADM_SANDWASH FINE RIB CREW Updated 4 minutes ago" at bounding box center [585, 320] width 1121 height 522
click at [9, 13] on icon at bounding box center [12, 13] width 13 height 13
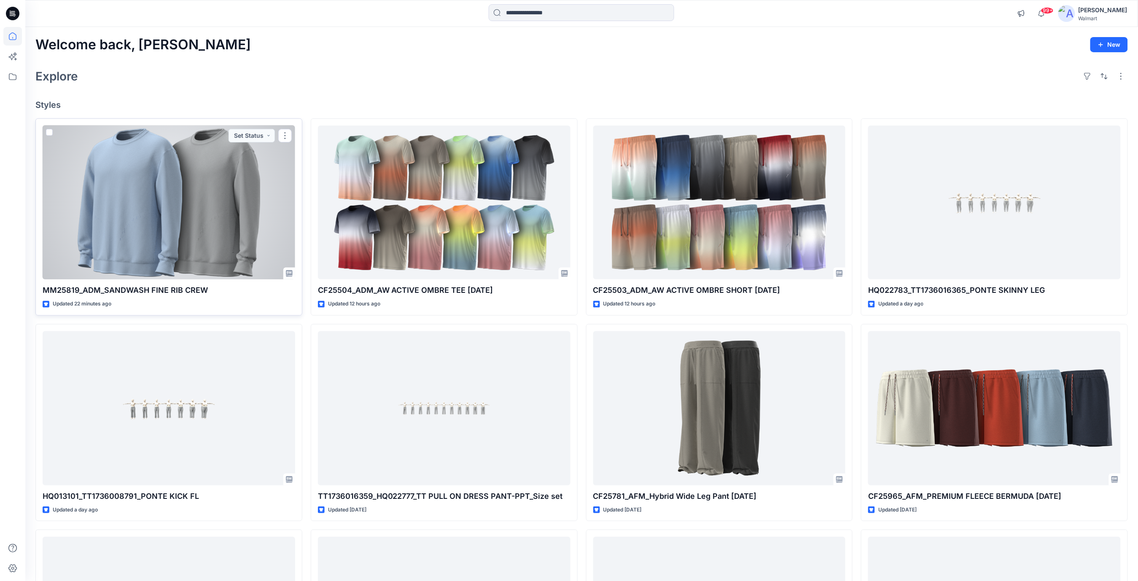
click at [186, 186] on div at bounding box center [169, 203] width 253 height 154
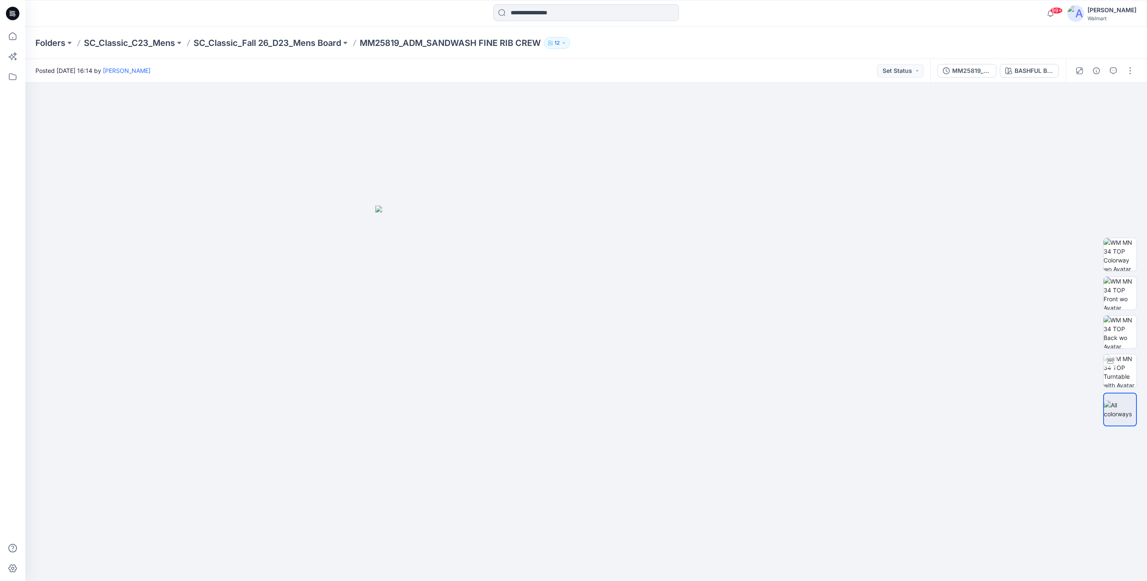
click at [13, 14] on icon at bounding box center [12, 13] width 13 height 13
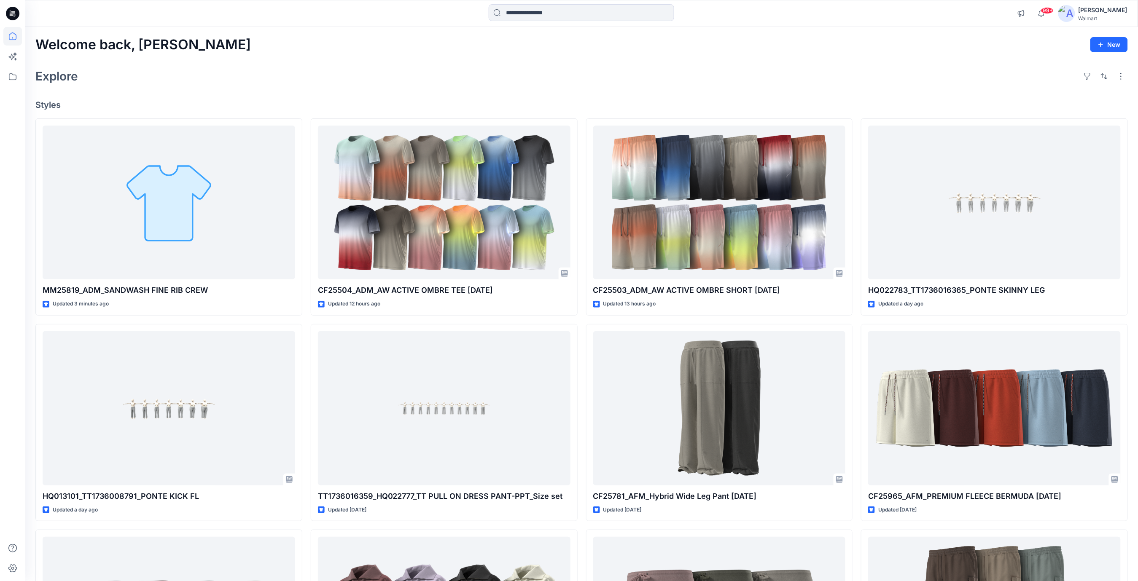
click at [297, 75] on div "Explore" at bounding box center [581, 76] width 1092 height 20
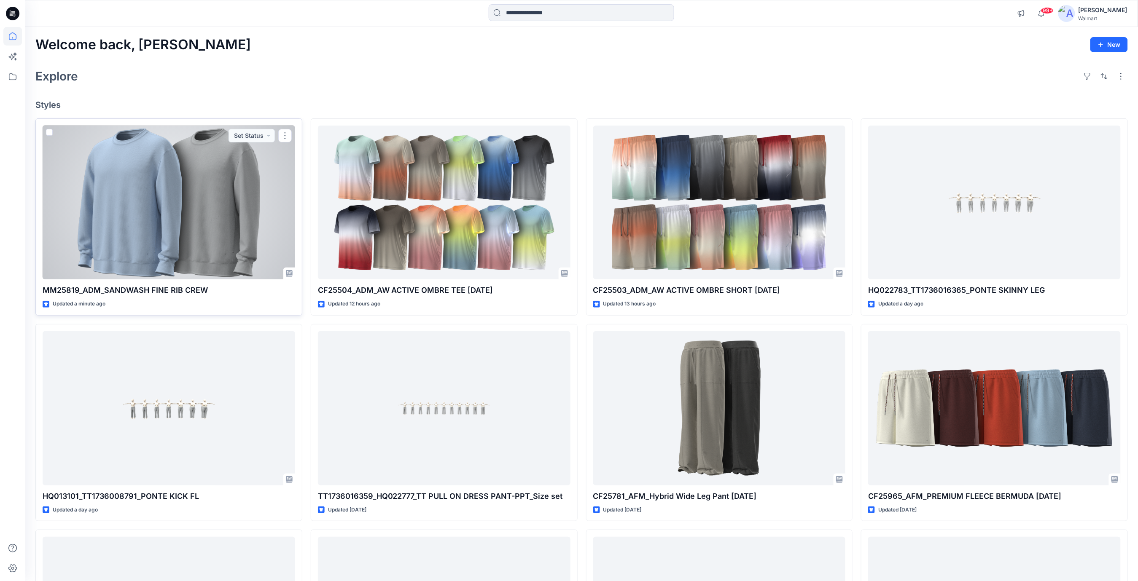
click at [191, 179] on div at bounding box center [169, 203] width 253 height 154
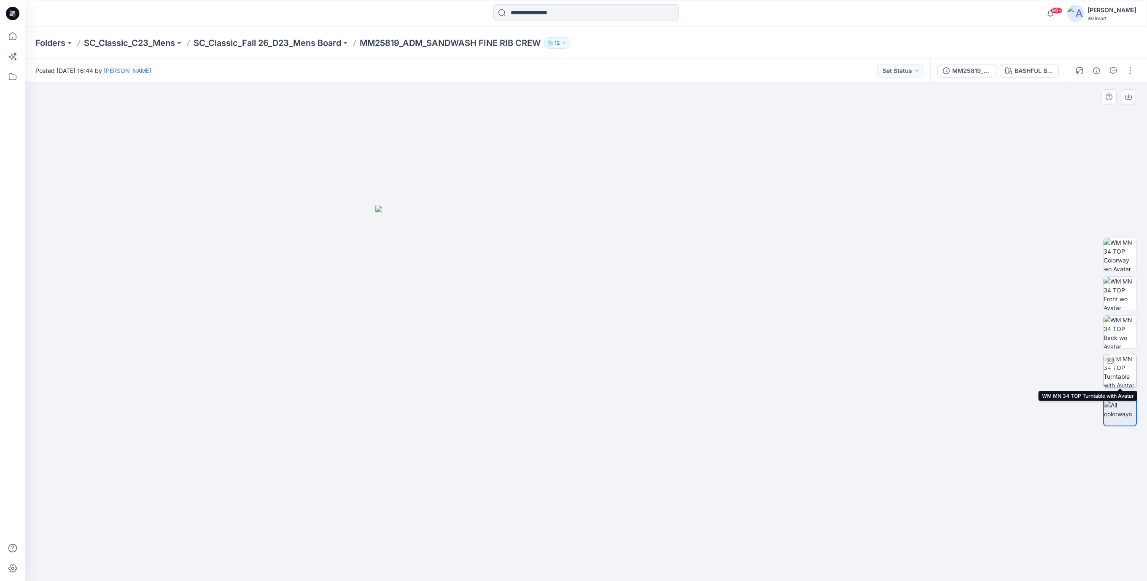
click at [1122, 367] on img at bounding box center [1119, 371] width 33 height 33
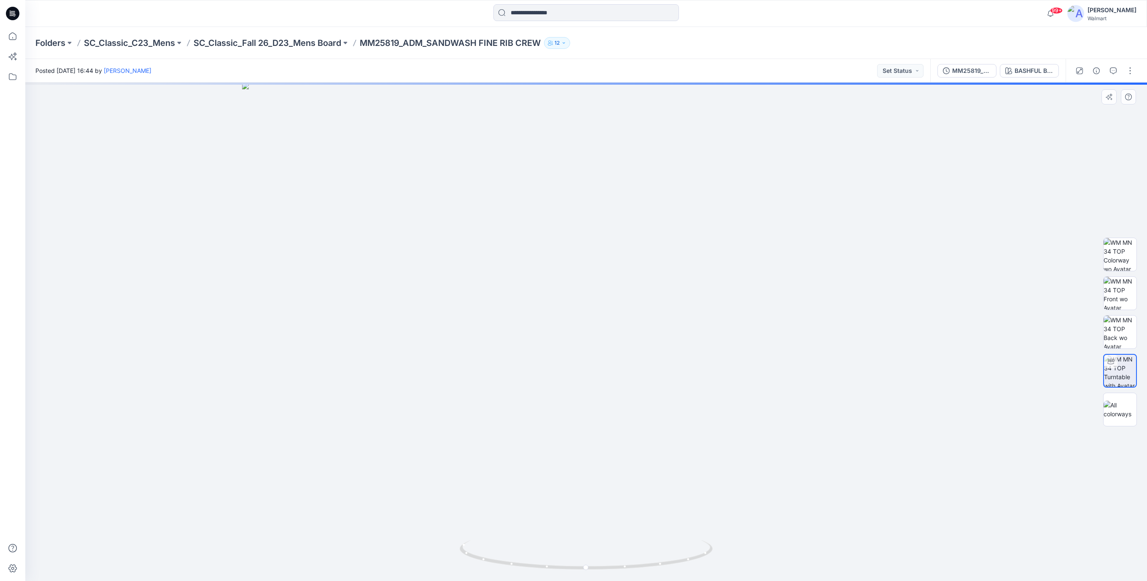
drag, startPoint x: 594, startPoint y: 187, endPoint x: 569, endPoint y: 374, distance: 189.3
click at [570, 374] on img at bounding box center [586, 332] width 688 height 499
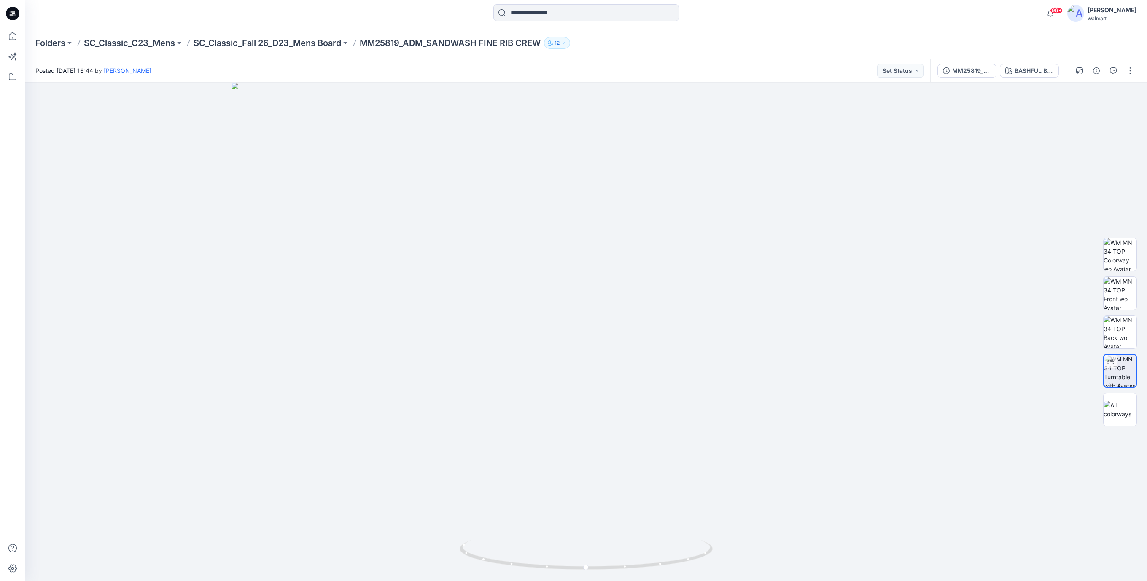
click at [17, 15] on icon at bounding box center [12, 13] width 13 height 13
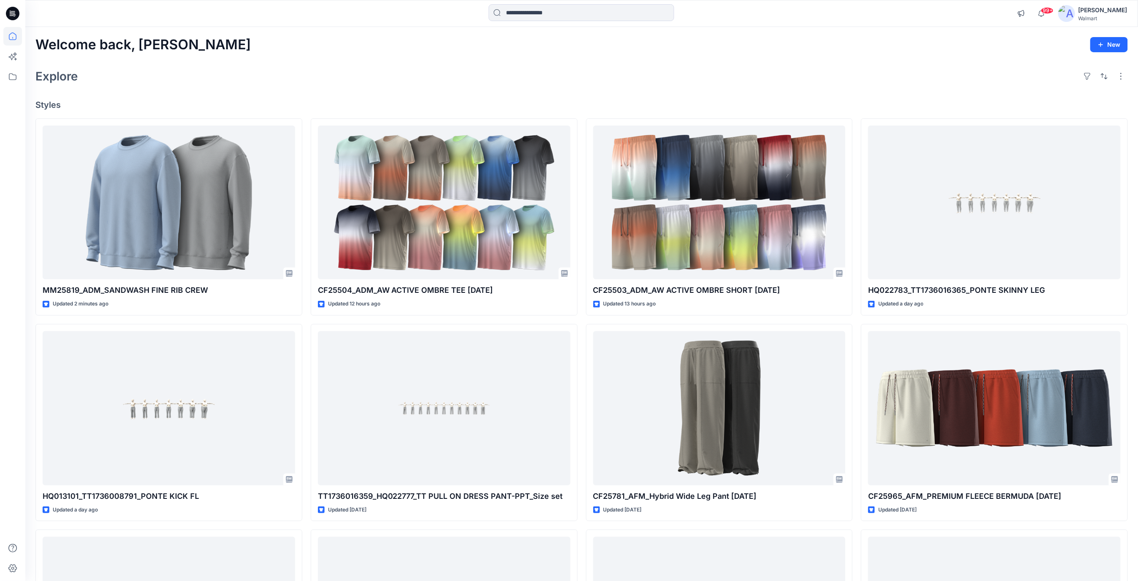
click at [368, 90] on div "Welcome back, Rajesh New Explore Styles MM25819_ADM_SANDWASH FINE RIB CREW Upda…" at bounding box center [581, 397] width 1113 height 741
click at [15, 13] on icon at bounding box center [13, 13] width 3 height 0
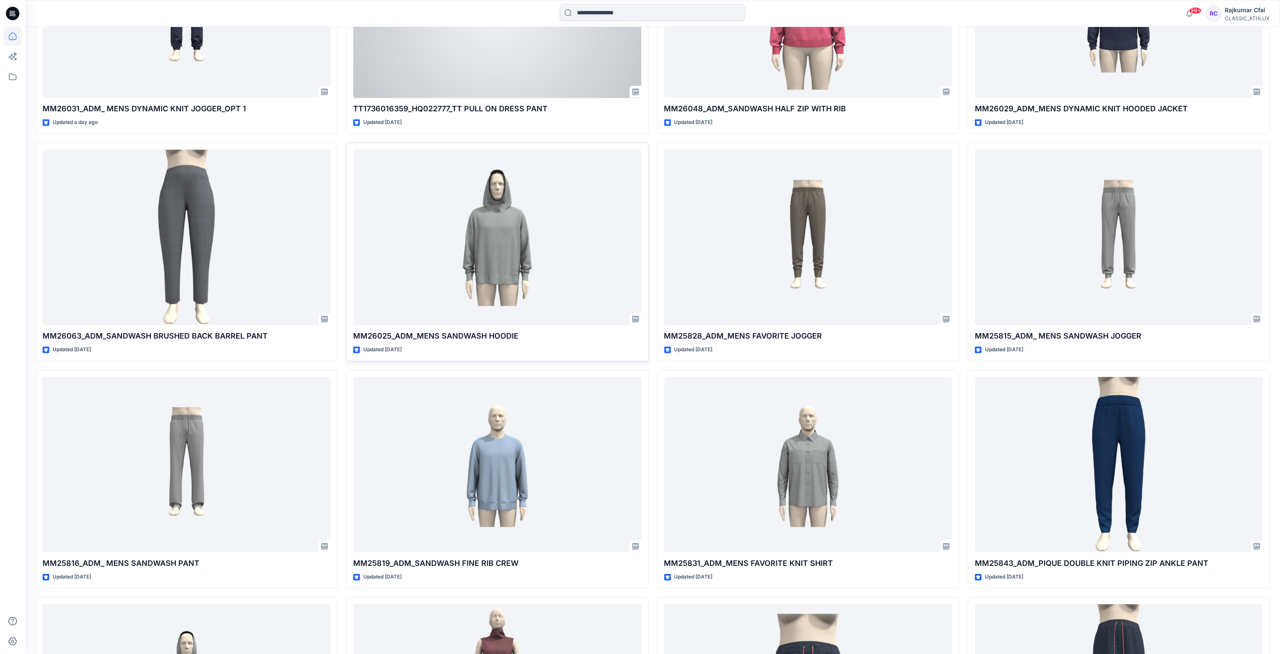
scroll to position [1321, 0]
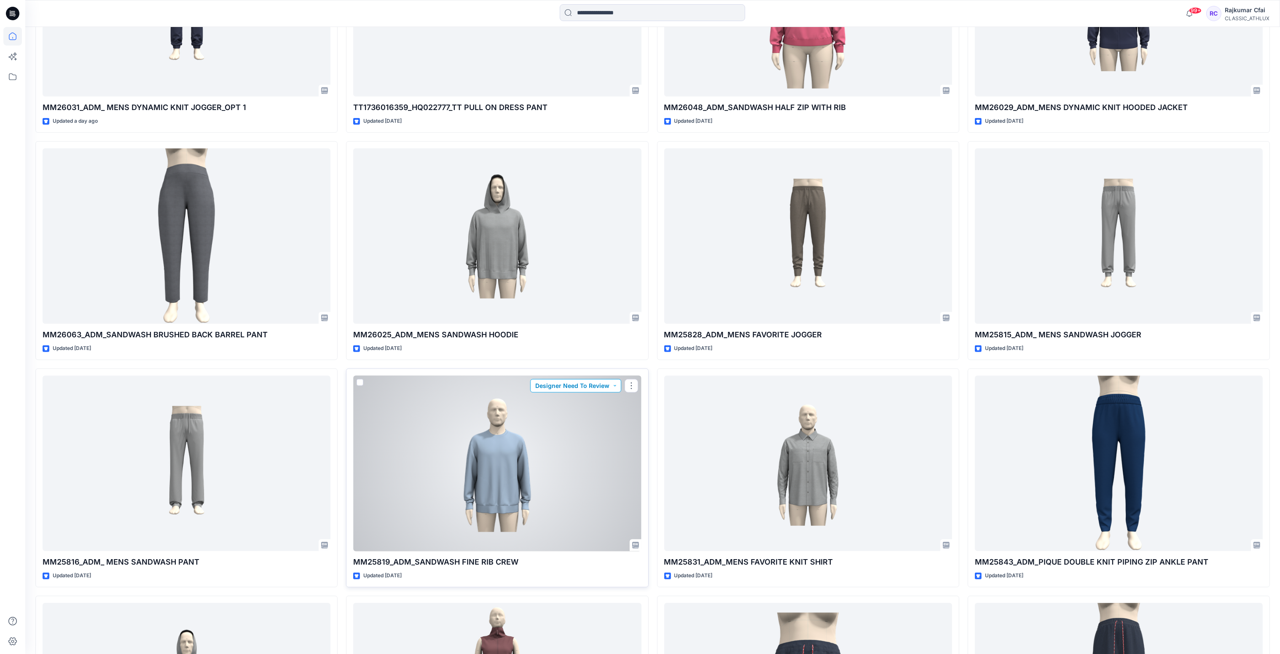
click at [613, 388] on button "Designer Need To Review" at bounding box center [575, 385] width 91 height 13
click at [570, 428] on p "Accepted" at bounding box center [576, 424] width 27 height 11
click at [616, 387] on button "Designer Need To Review" at bounding box center [575, 385] width 91 height 13
click at [580, 424] on p "Accepted" at bounding box center [576, 424] width 27 height 11
click at [580, 425] on div at bounding box center [497, 464] width 288 height 176
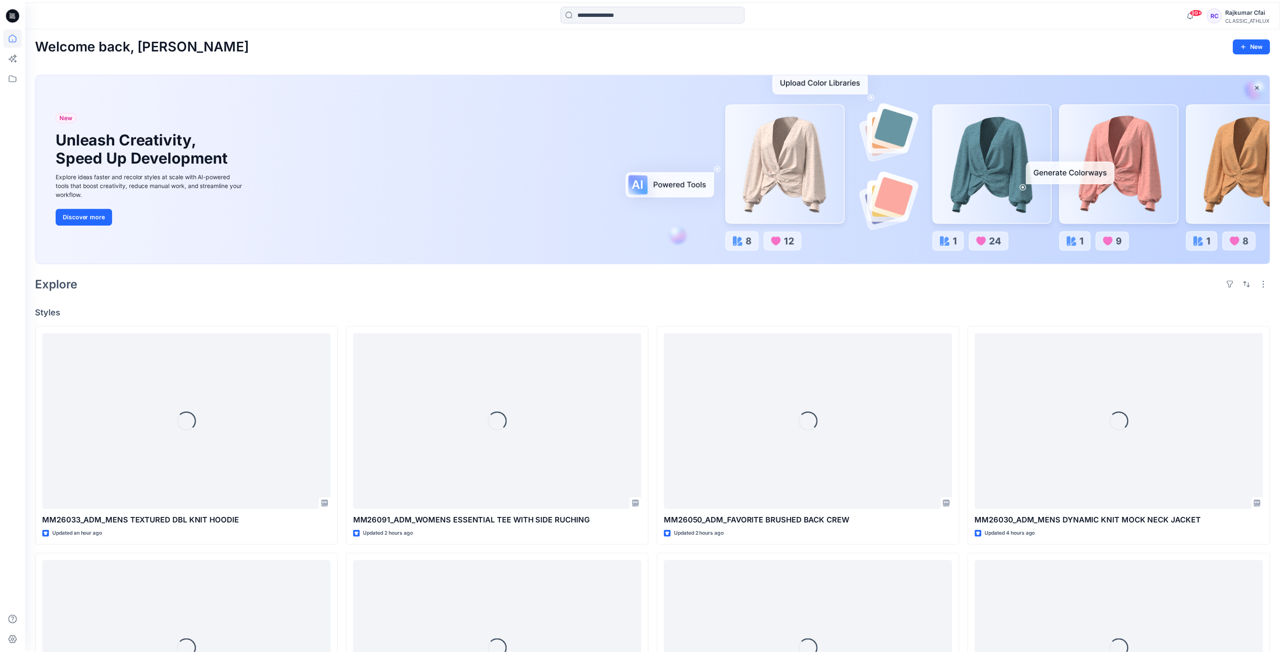
scroll to position [1321, 0]
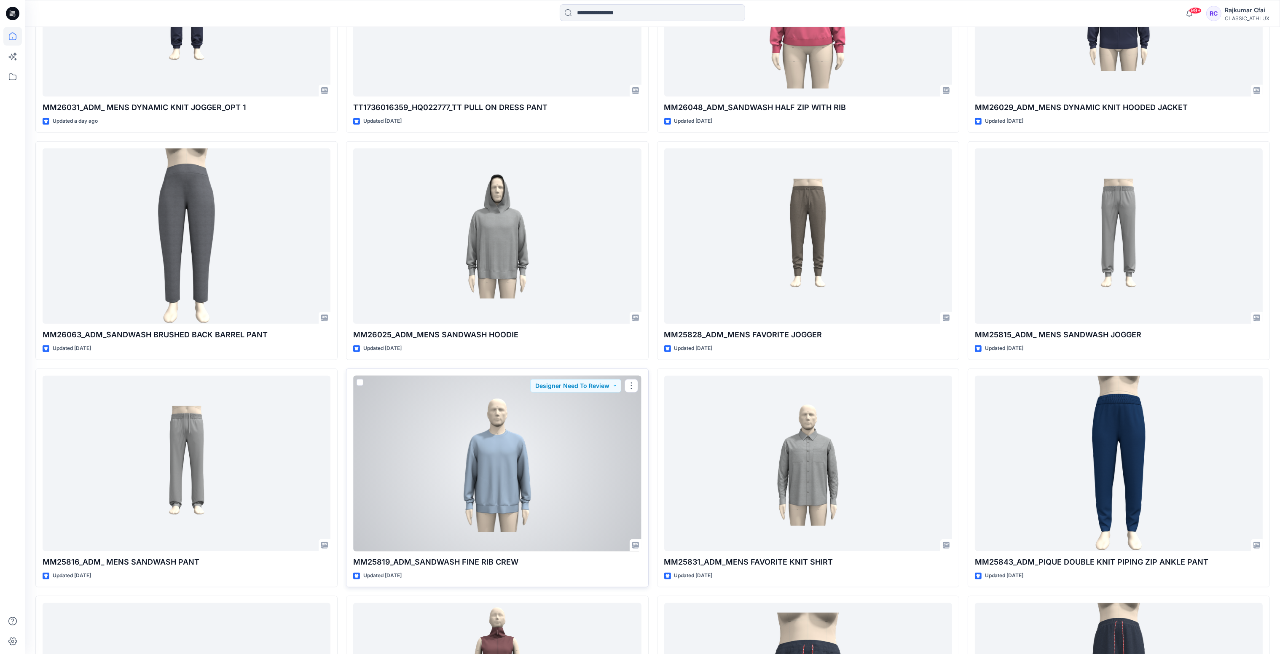
click at [587, 480] on div at bounding box center [497, 464] width 288 height 176
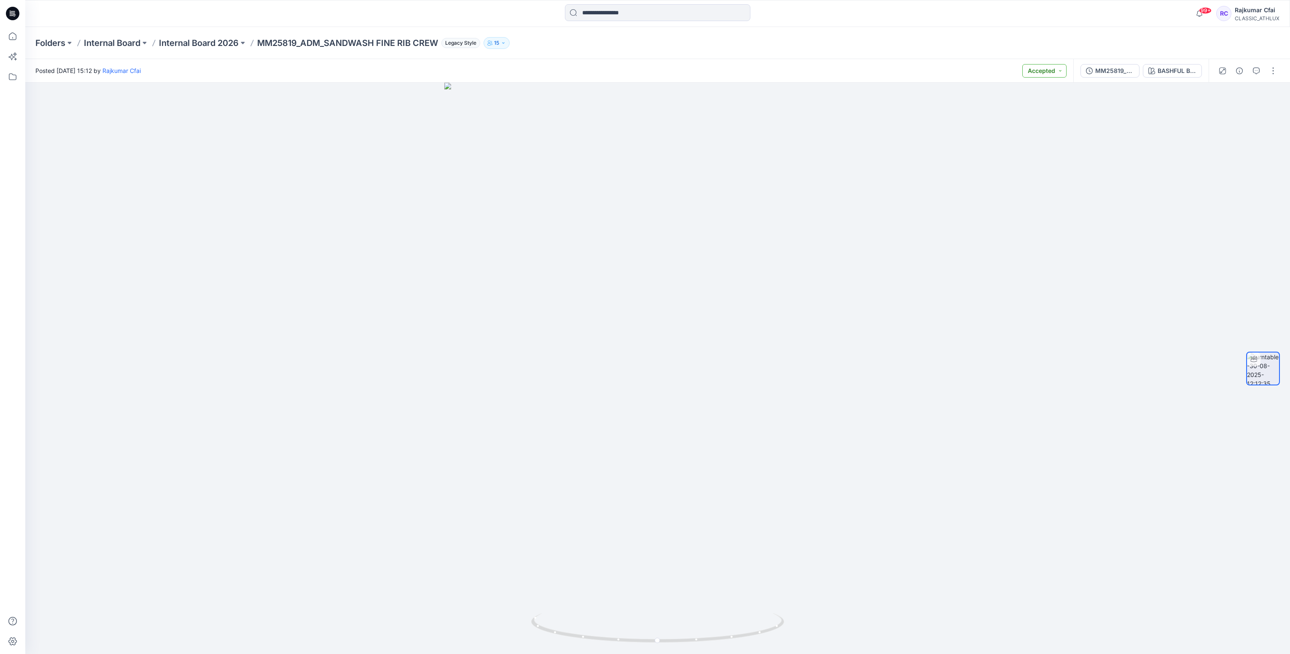
click at [1056, 68] on button "Accepted" at bounding box center [1044, 70] width 44 height 13
click at [1021, 107] on p "Accepted" at bounding box center [1020, 109] width 27 height 11
click at [10, 13] on icon at bounding box center [11, 13] width 3 height 0
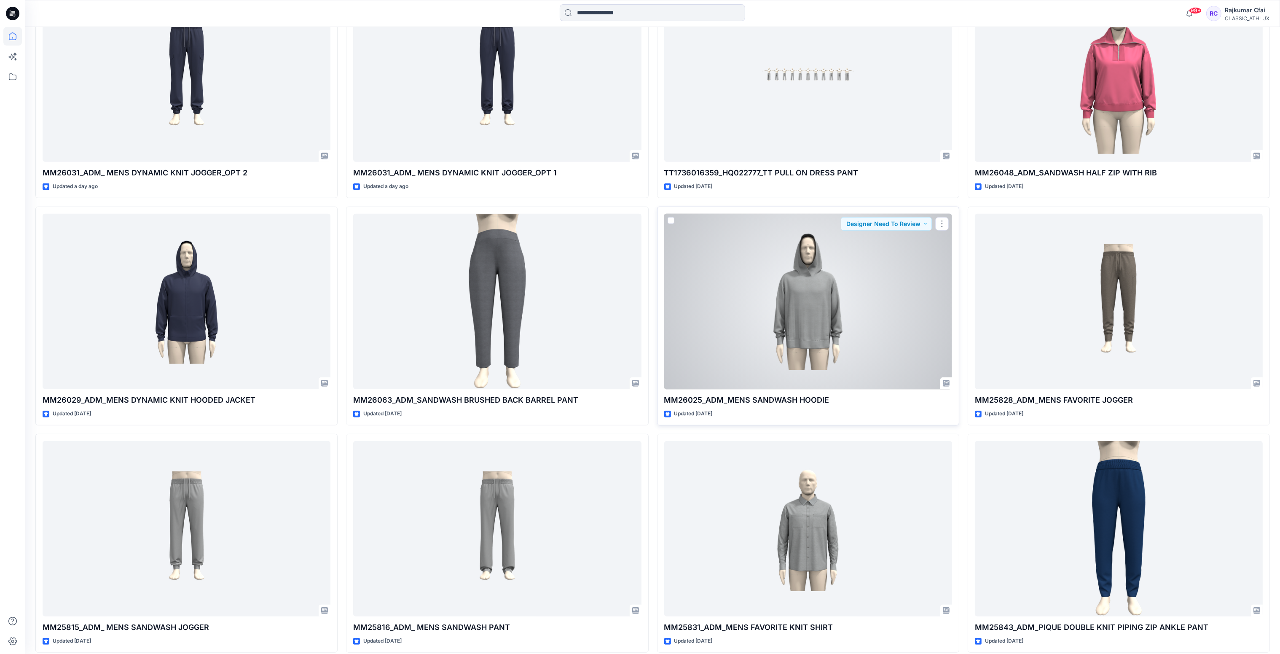
scroll to position [1455, 0]
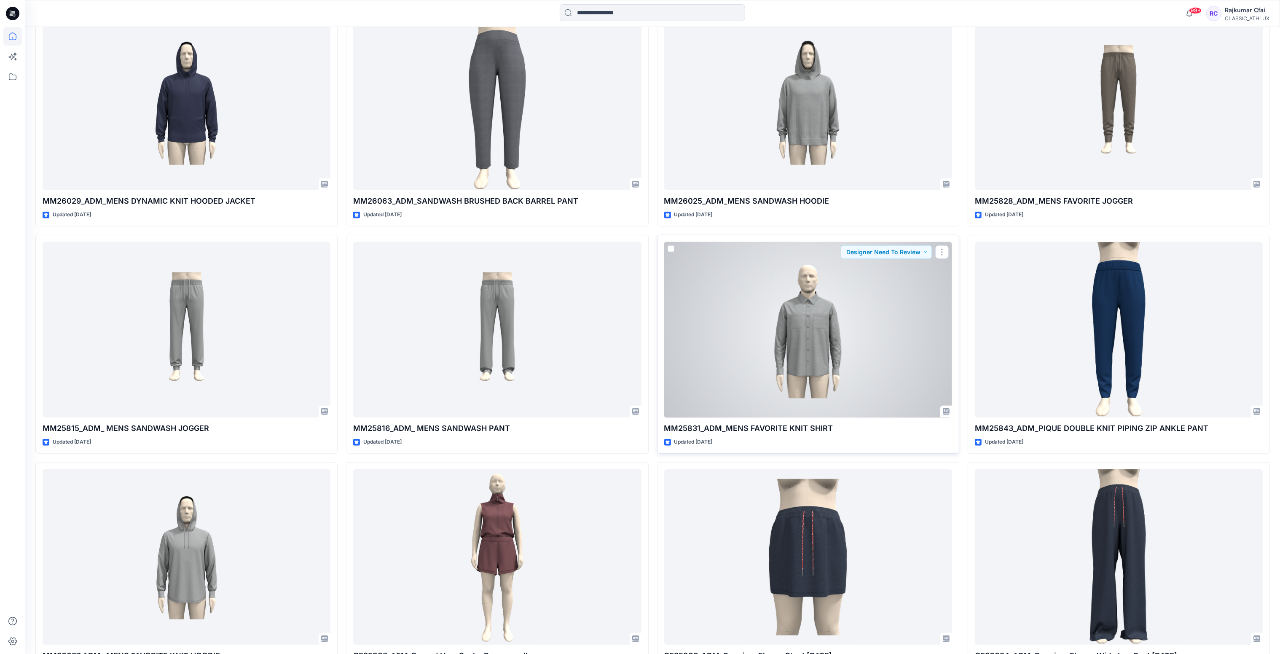
click at [901, 286] on div at bounding box center [808, 330] width 288 height 176
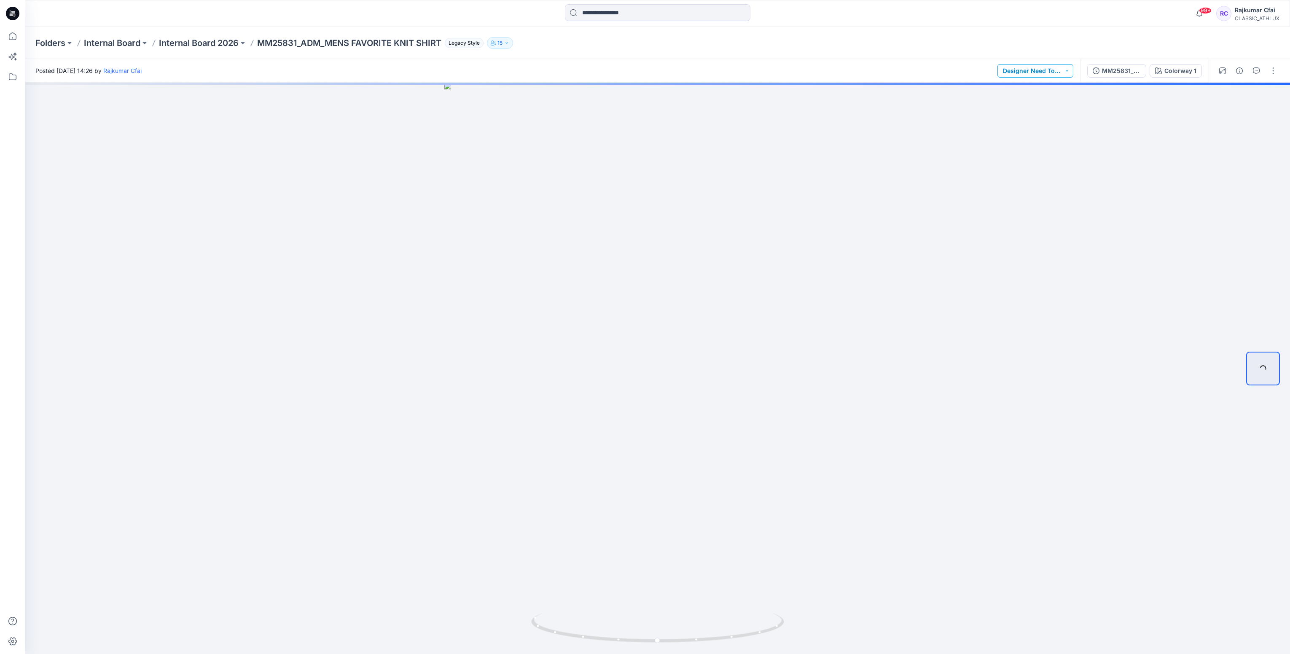
click at [1068, 71] on button "Designer Need To Review" at bounding box center [1035, 70] width 76 height 13
click at [1027, 111] on p "Accepted" at bounding box center [1028, 109] width 27 height 11
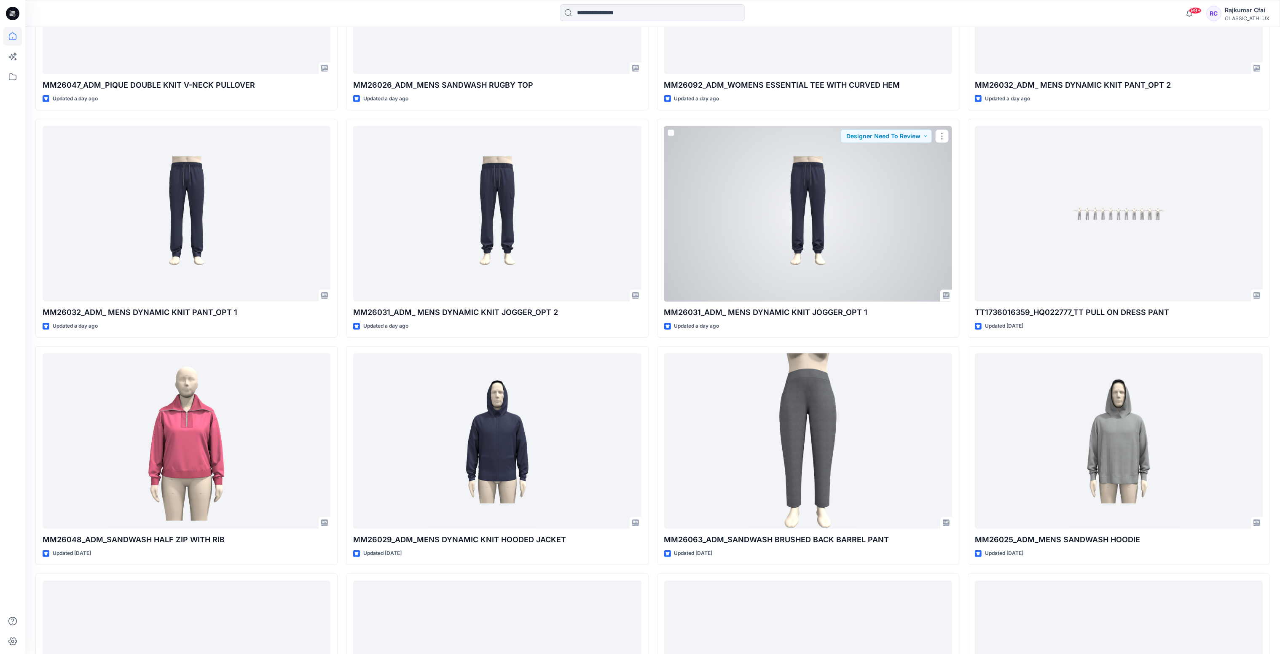
scroll to position [1138, 0]
